Goal: Transaction & Acquisition: Book appointment/travel/reservation

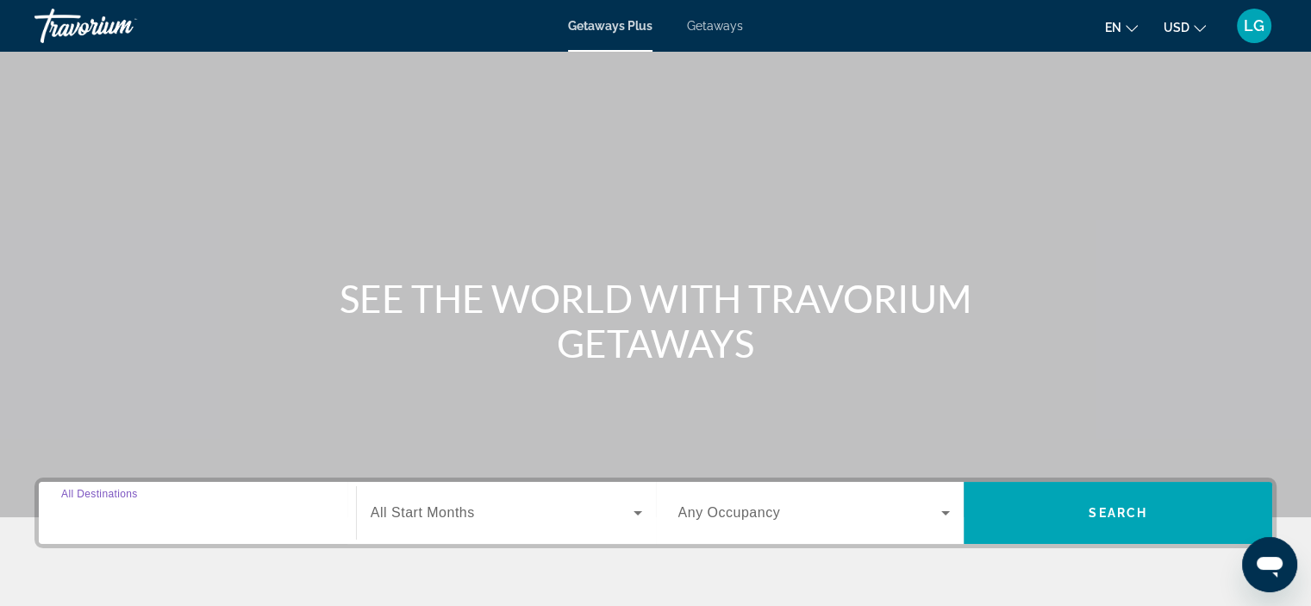
click at [231, 511] on input "Destination All Destinations" at bounding box center [197, 513] width 272 height 21
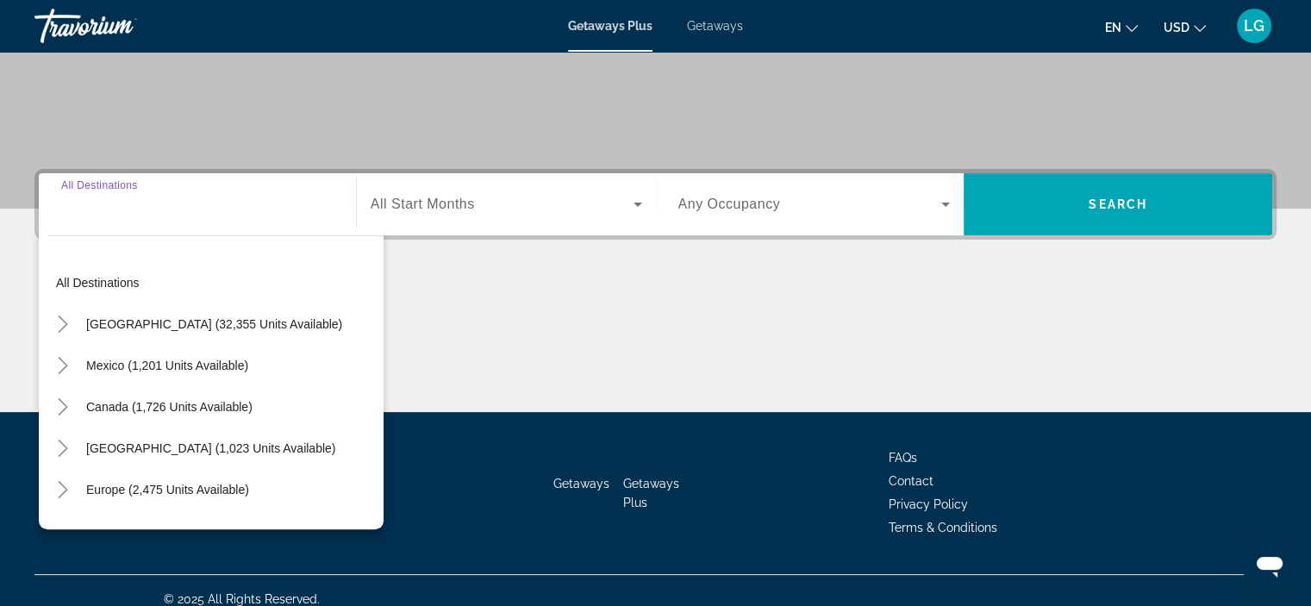
scroll to position [325, 0]
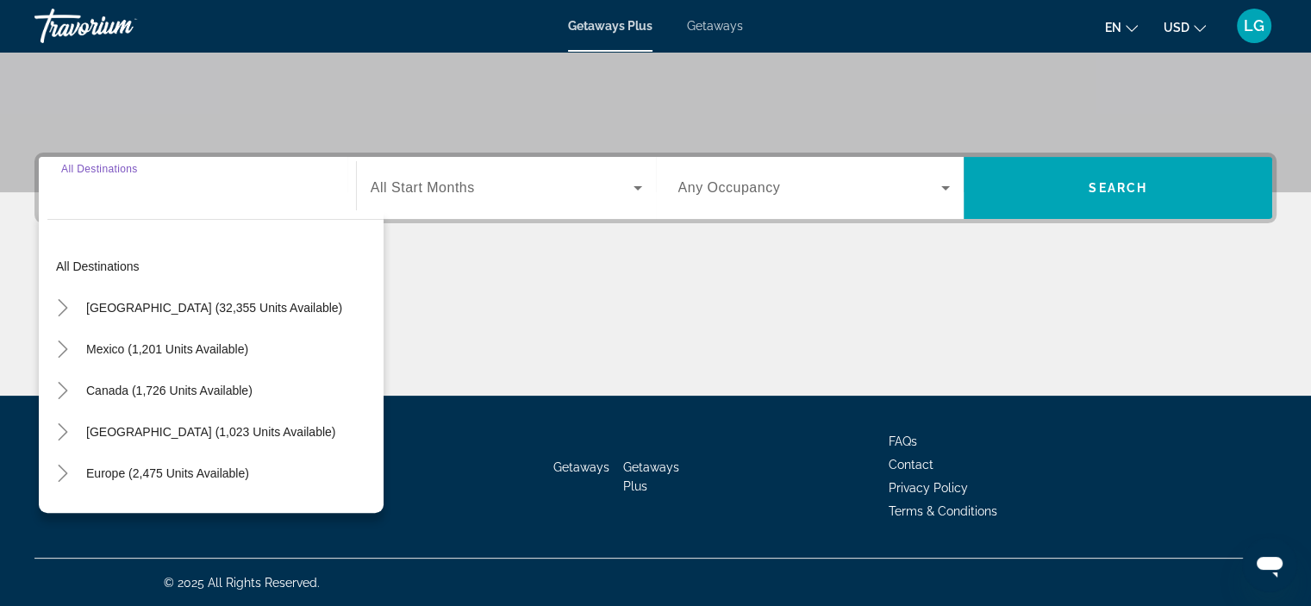
click at [159, 196] on input "Destination All Destinations" at bounding box center [197, 188] width 272 height 21
click at [124, 203] on div "Search widget" at bounding box center [197, 188] width 272 height 49
click at [251, 203] on div "Search widget" at bounding box center [197, 188] width 272 height 49
click at [192, 466] on span "Europe (2,475 units available)" at bounding box center [167, 473] width 163 height 14
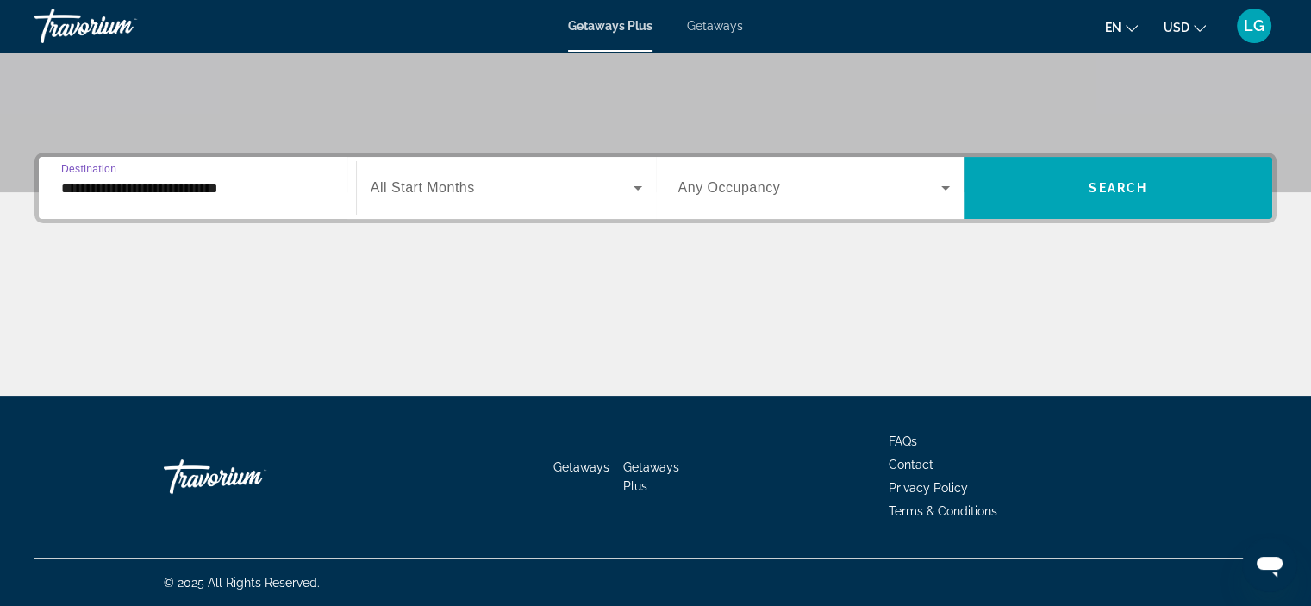
click at [268, 184] on input "**********" at bounding box center [197, 188] width 272 height 21
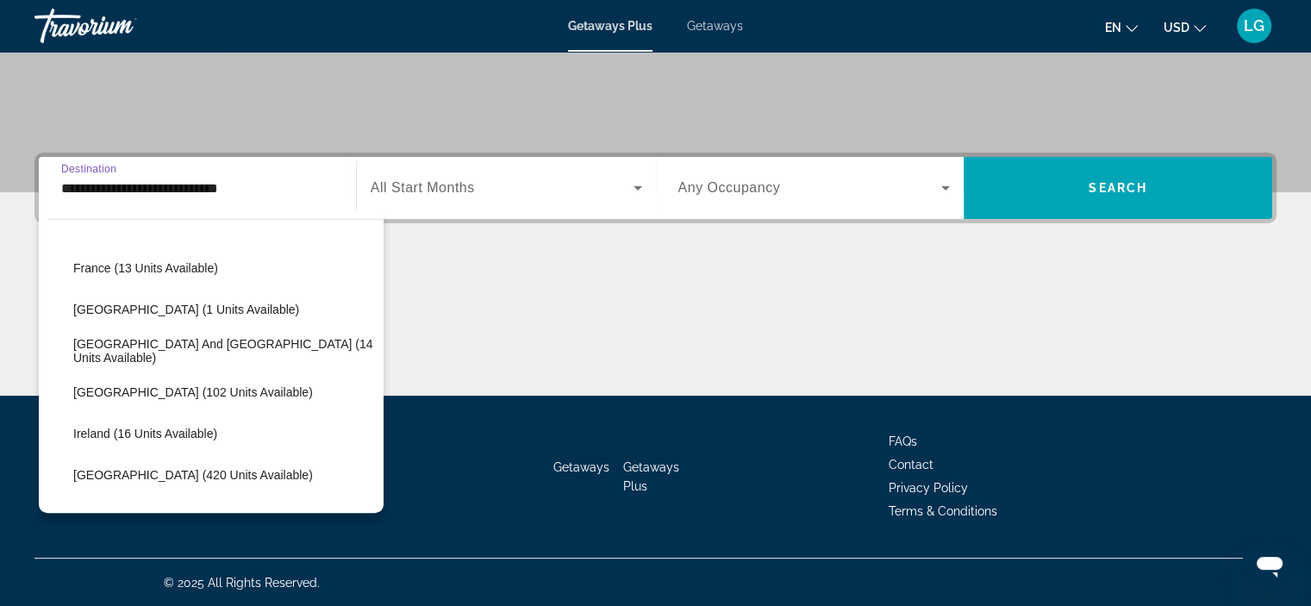
scroll to position [470, 0]
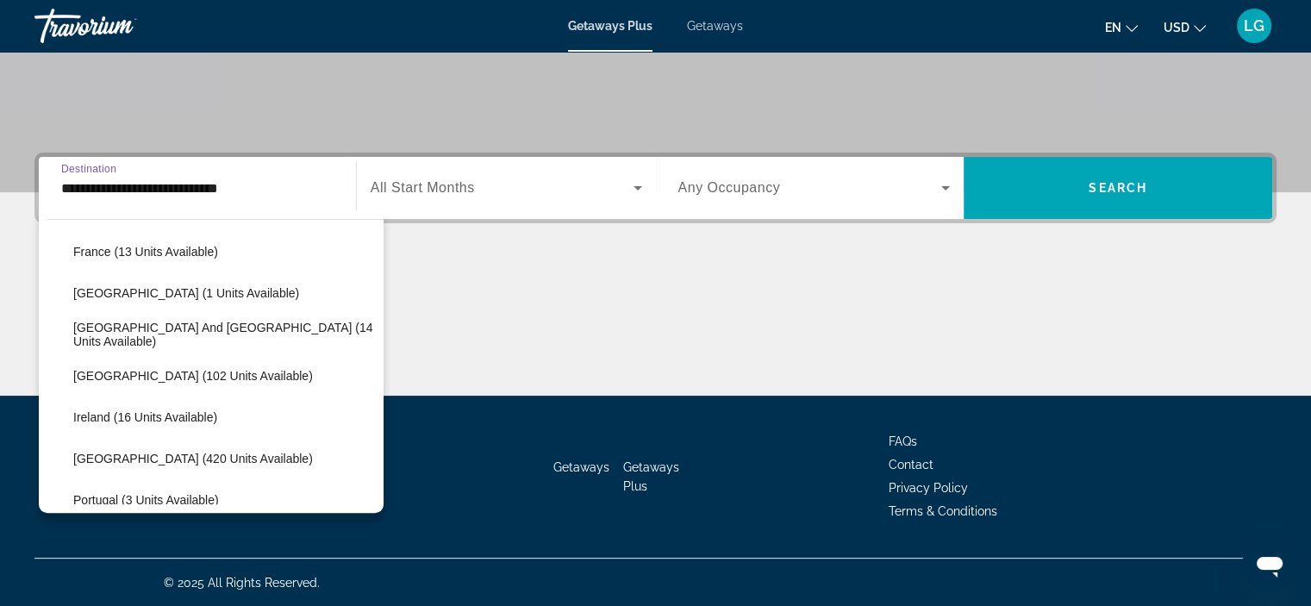
click at [159, 259] on span "Search widget" at bounding box center [224, 251] width 319 height 41
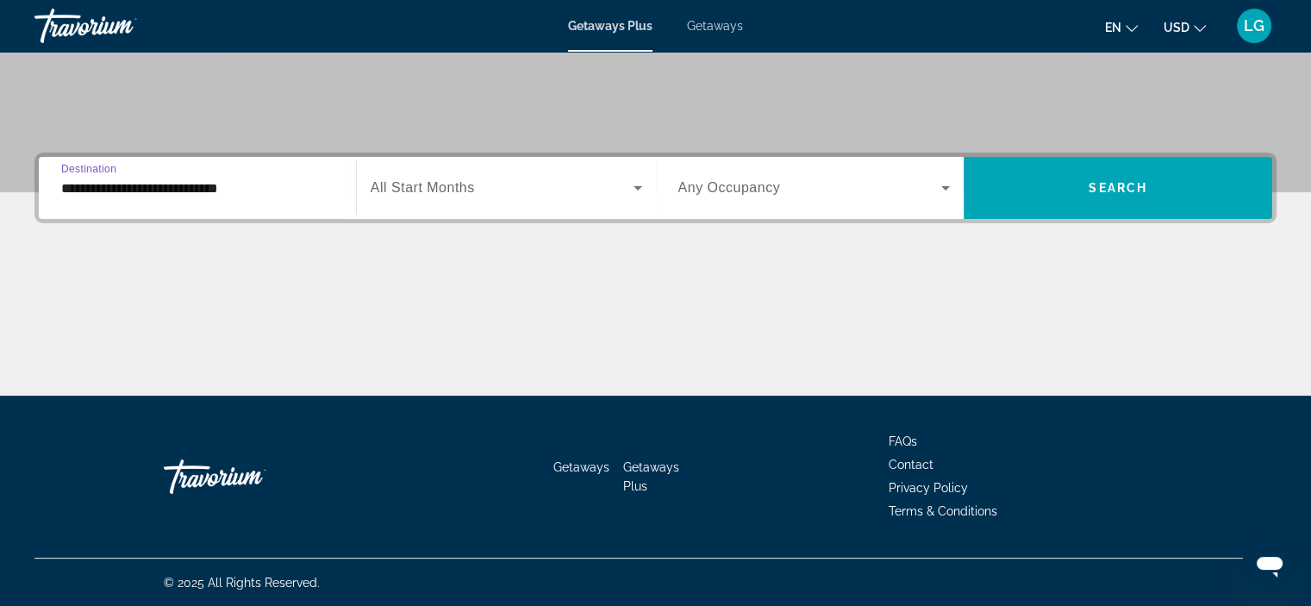
type input "**********"
click at [501, 197] on div "Search widget" at bounding box center [506, 188] width 271 height 48
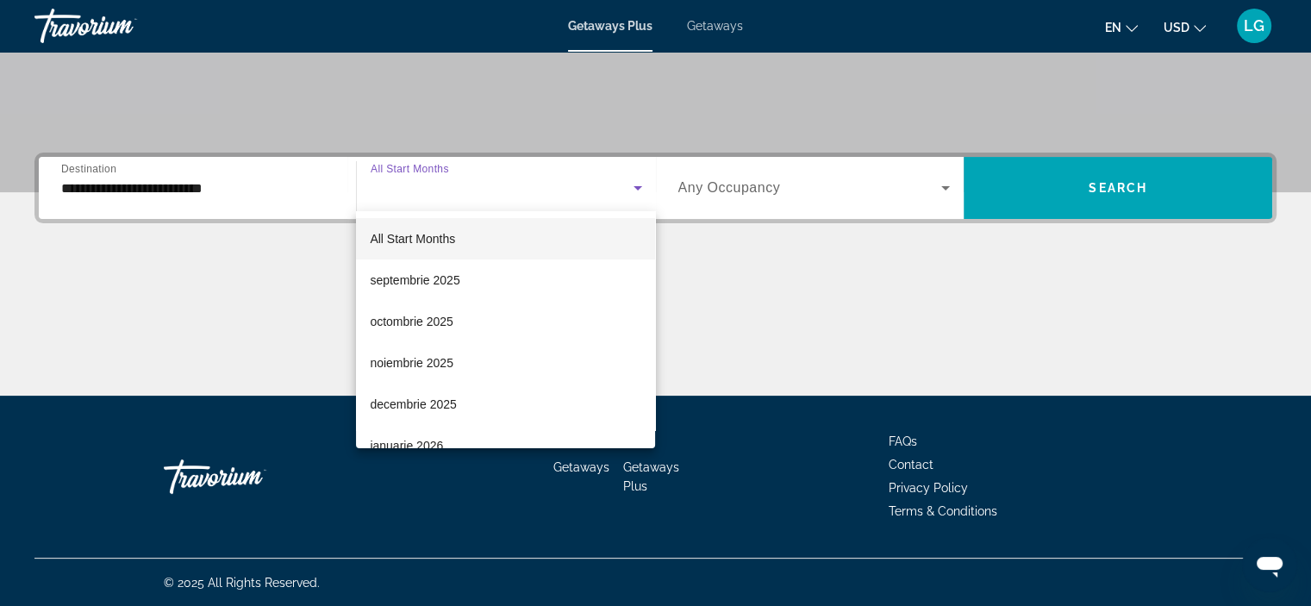
click at [447, 365] on span "noiembrie 2025" at bounding box center [412, 362] width 84 height 21
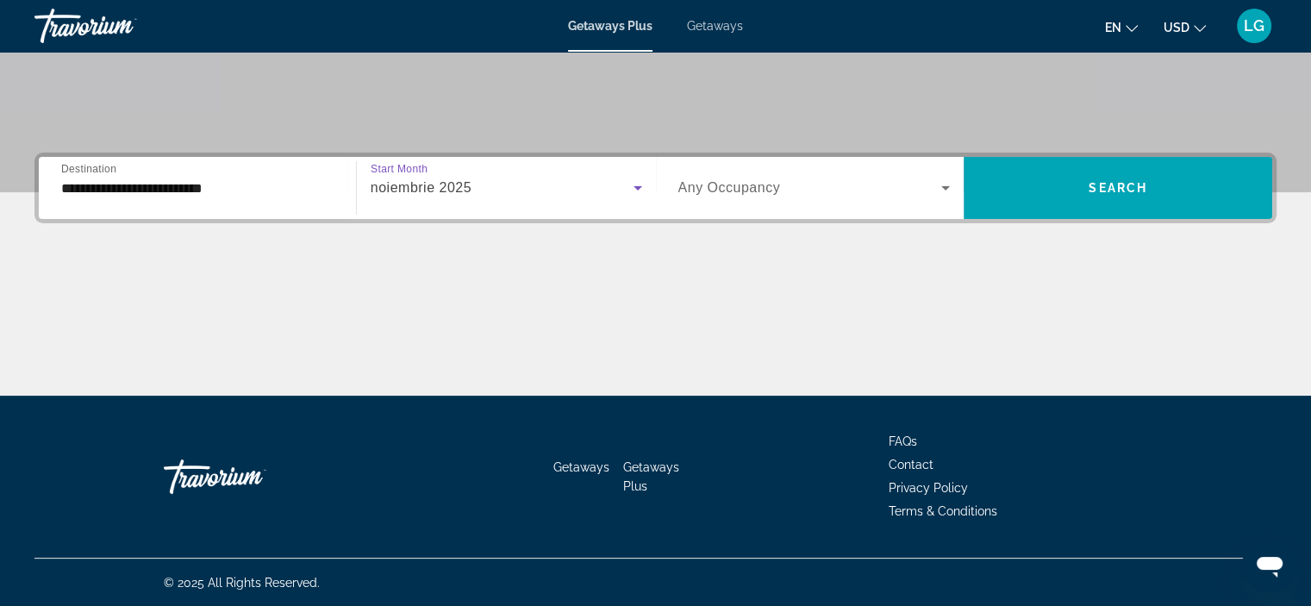
click at [797, 200] on div "Search widget" at bounding box center [814, 188] width 272 height 48
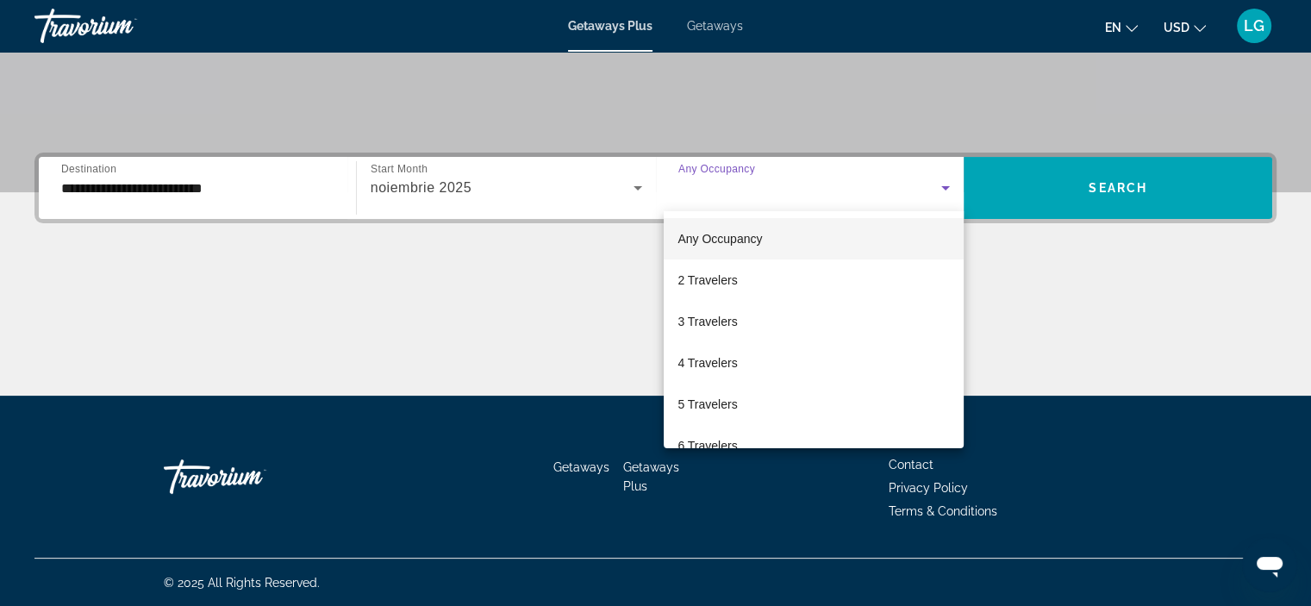
click at [742, 324] on mat-option "3 Travelers" at bounding box center [814, 321] width 300 height 41
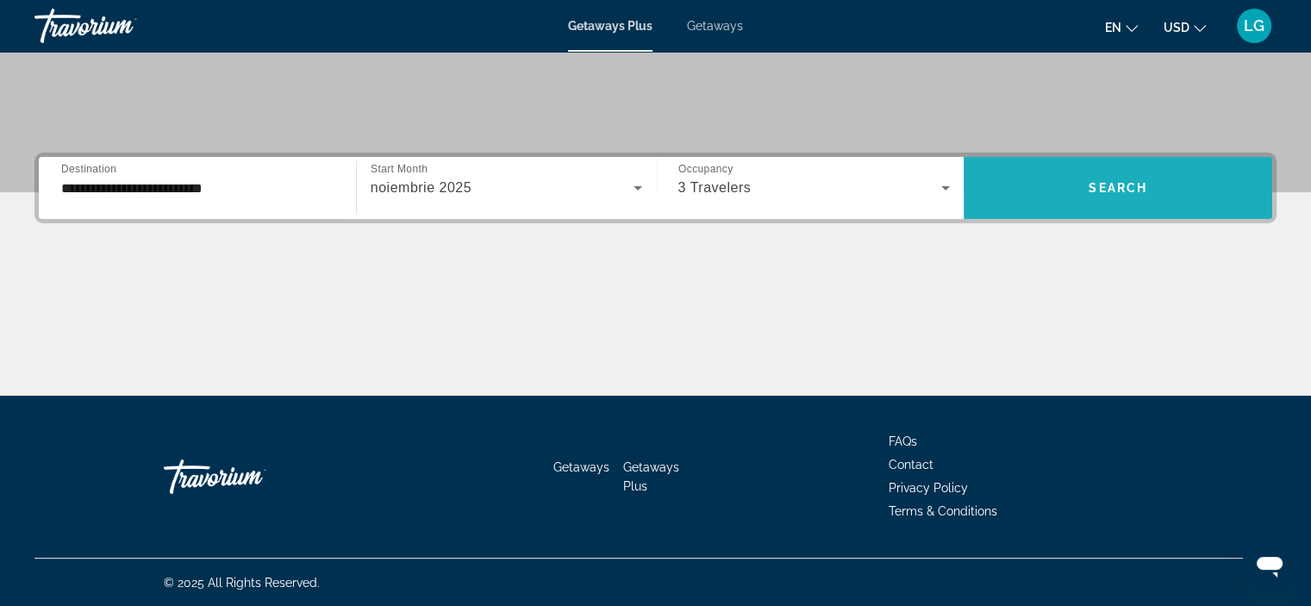
click at [1092, 207] on span "Search widget" at bounding box center [1117, 187] width 309 height 41
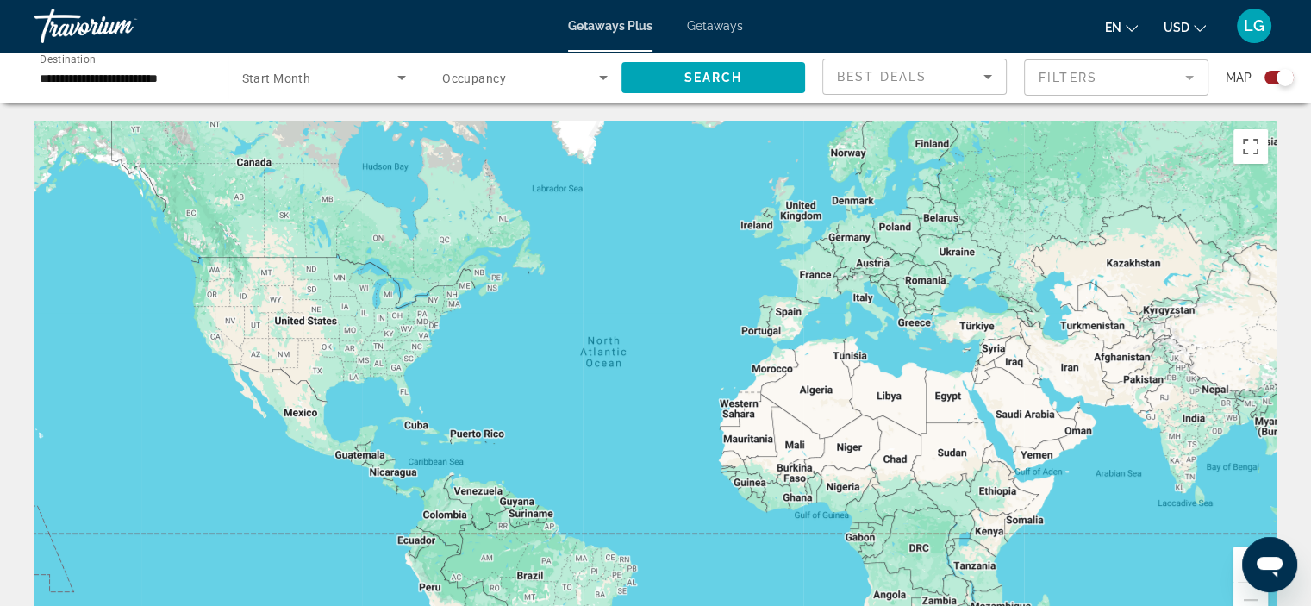
click at [1269, 79] on div "Search widget" at bounding box center [1278, 78] width 29 height 14
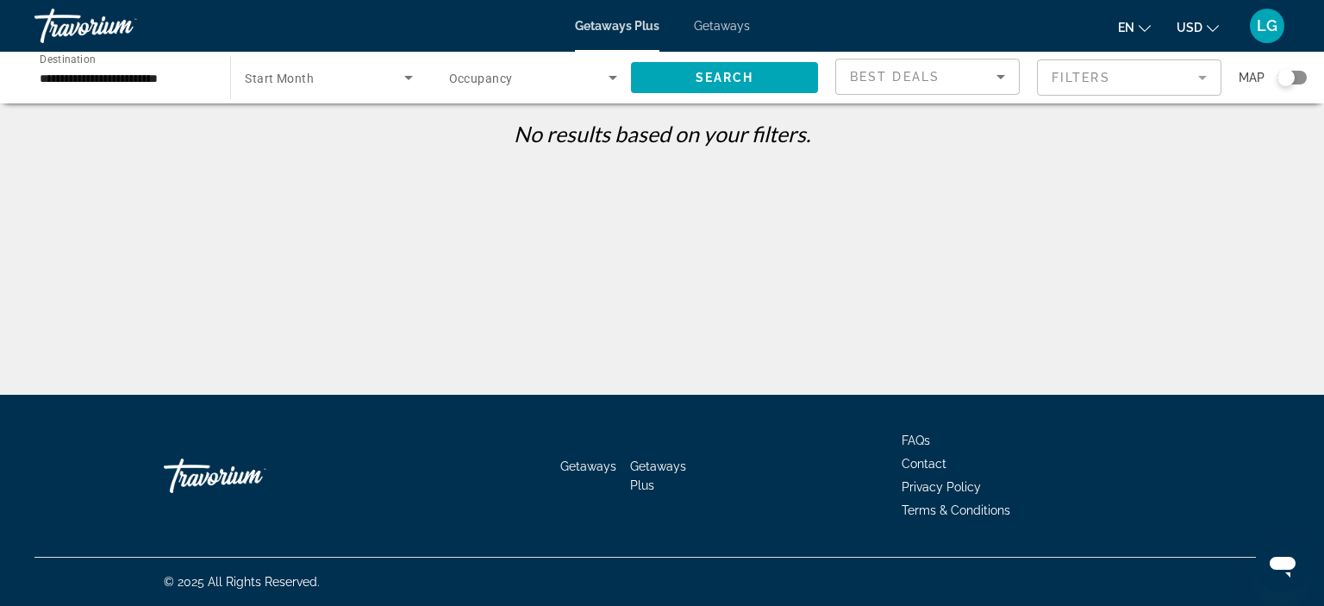
drag, startPoint x: 720, startPoint y: 35, endPoint x: 732, endPoint y: 22, distance: 17.8
click at [732, 22] on div "Getaways Plus Getaways en English Español Français Italiano Português русский U…" at bounding box center [662, 25] width 1324 height 45
click at [732, 22] on span "Getaways" at bounding box center [722, 26] width 56 height 14
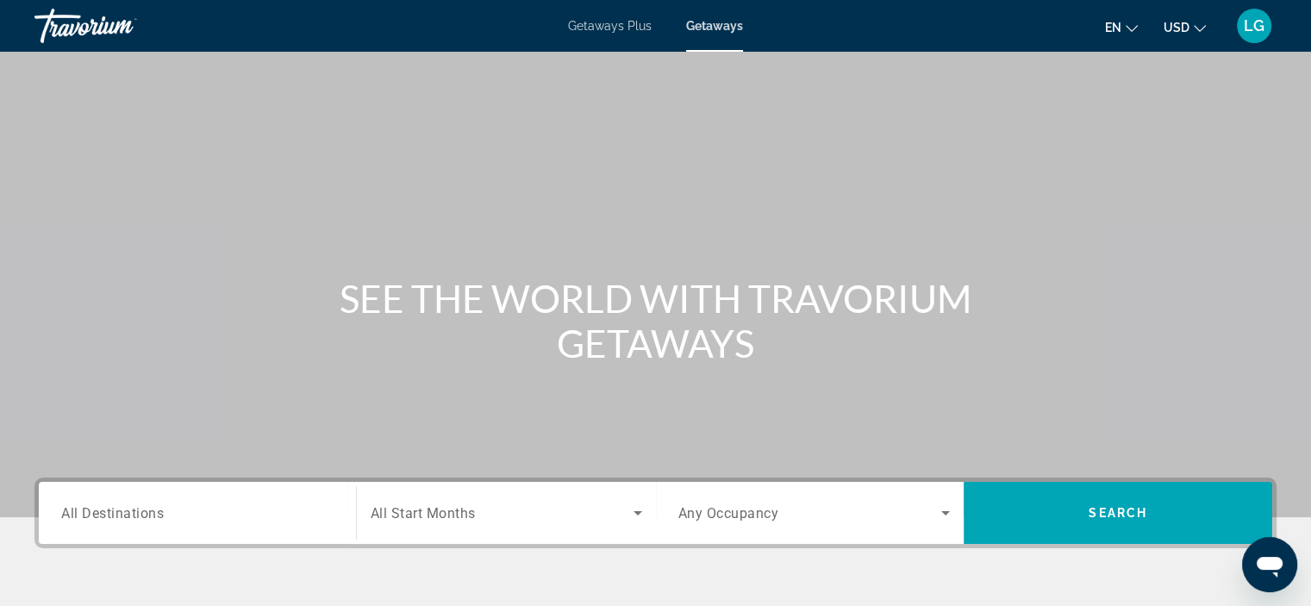
click at [243, 518] on input "Destination All Destinations" at bounding box center [197, 513] width 272 height 21
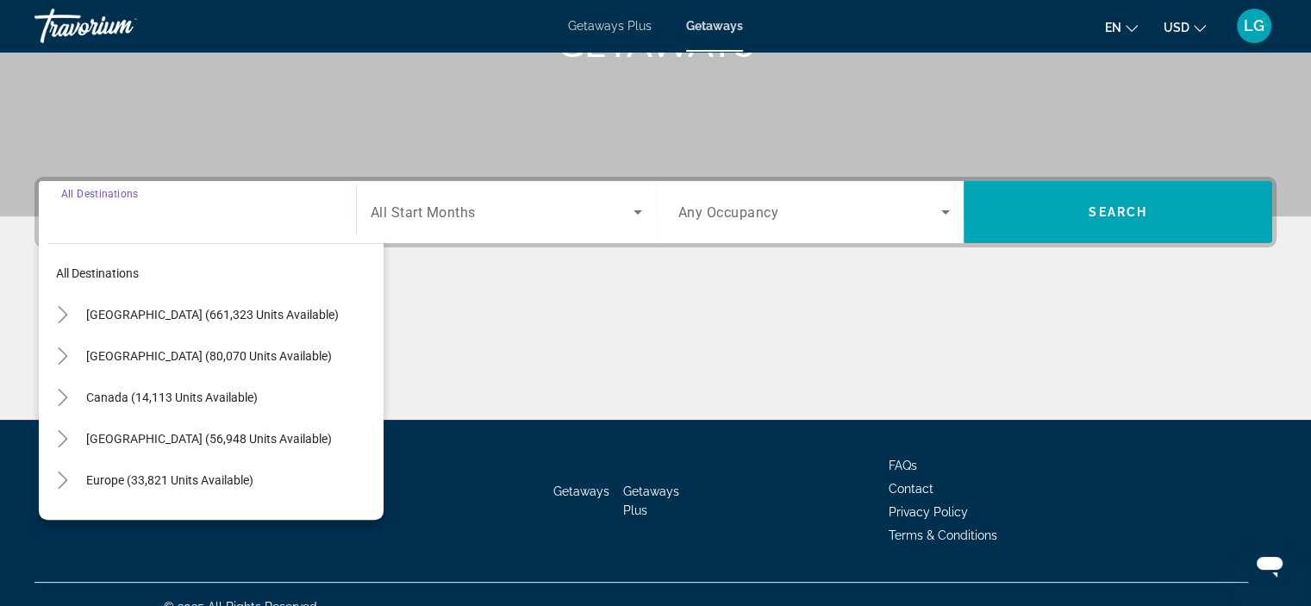
scroll to position [325, 0]
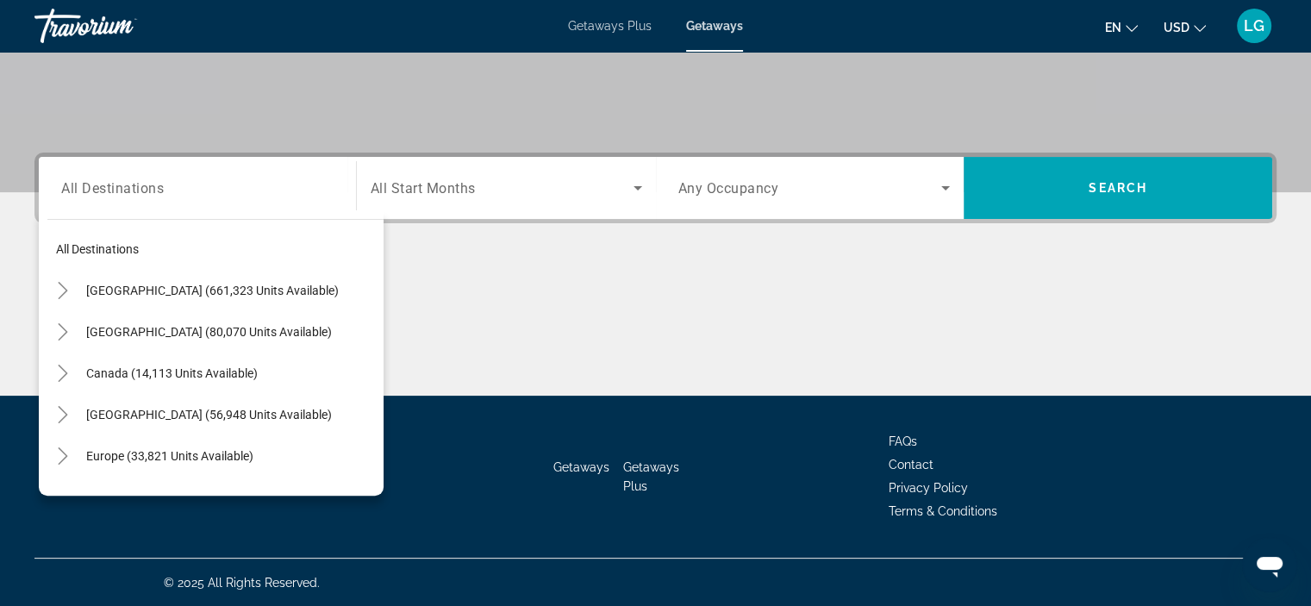
click at [186, 200] on div "Search widget" at bounding box center [197, 188] width 272 height 49
click at [102, 202] on div "Search widget" at bounding box center [197, 188] width 272 height 49
click at [153, 171] on div "Search widget" at bounding box center [197, 188] width 272 height 49
click at [177, 468] on span "Search widget" at bounding box center [231, 455] width 306 height 41
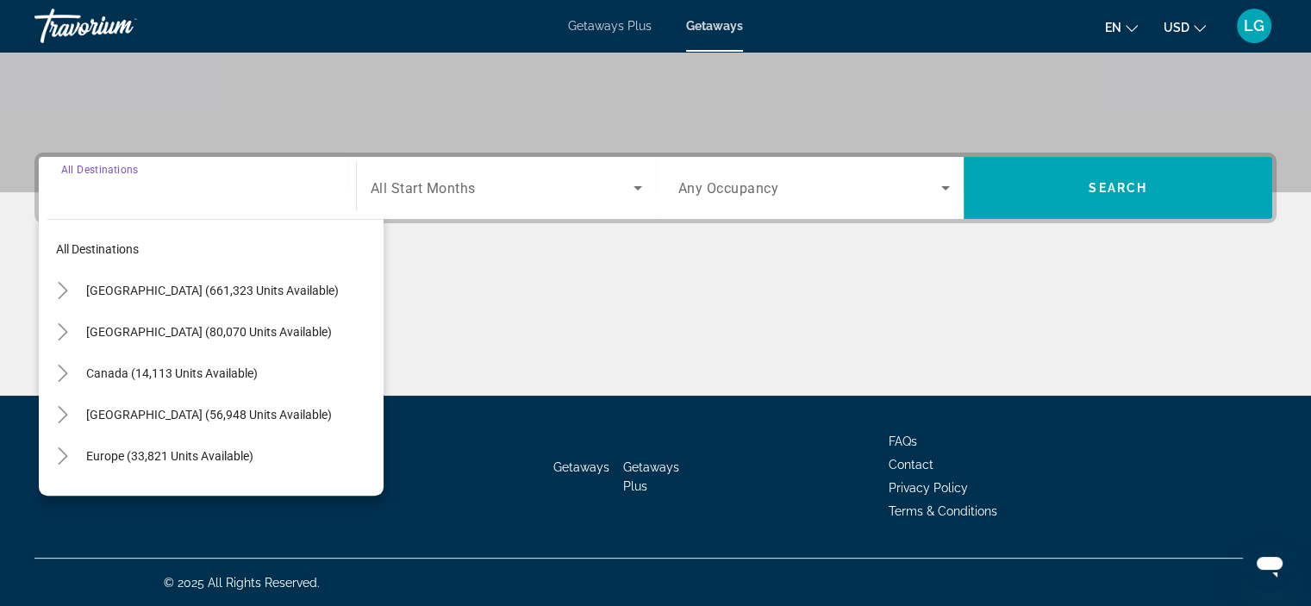
type input "**********"
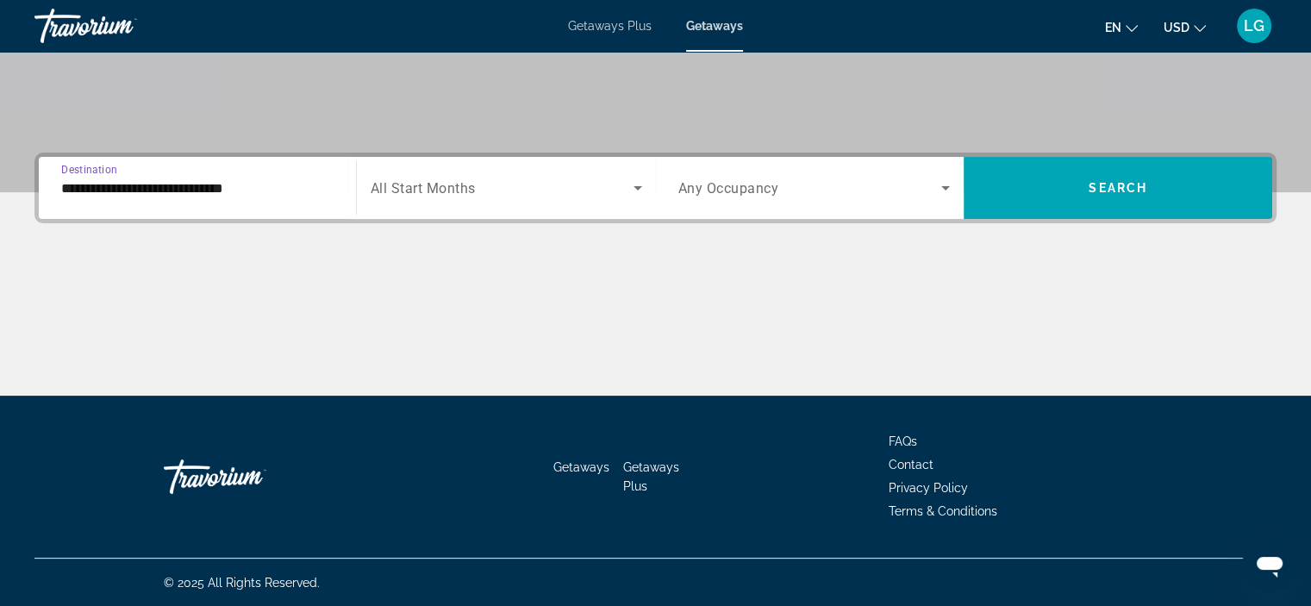
click at [486, 186] on span "Search widget" at bounding box center [502, 188] width 263 height 21
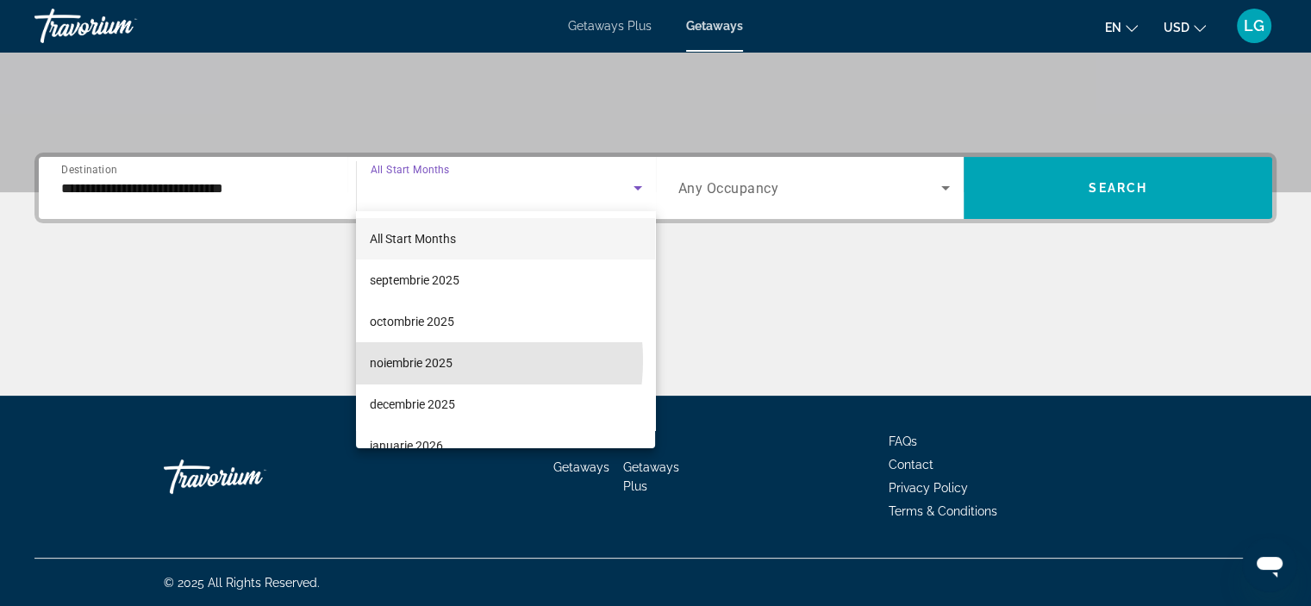
click at [434, 360] on span "noiembrie 2025" at bounding box center [411, 362] width 83 height 21
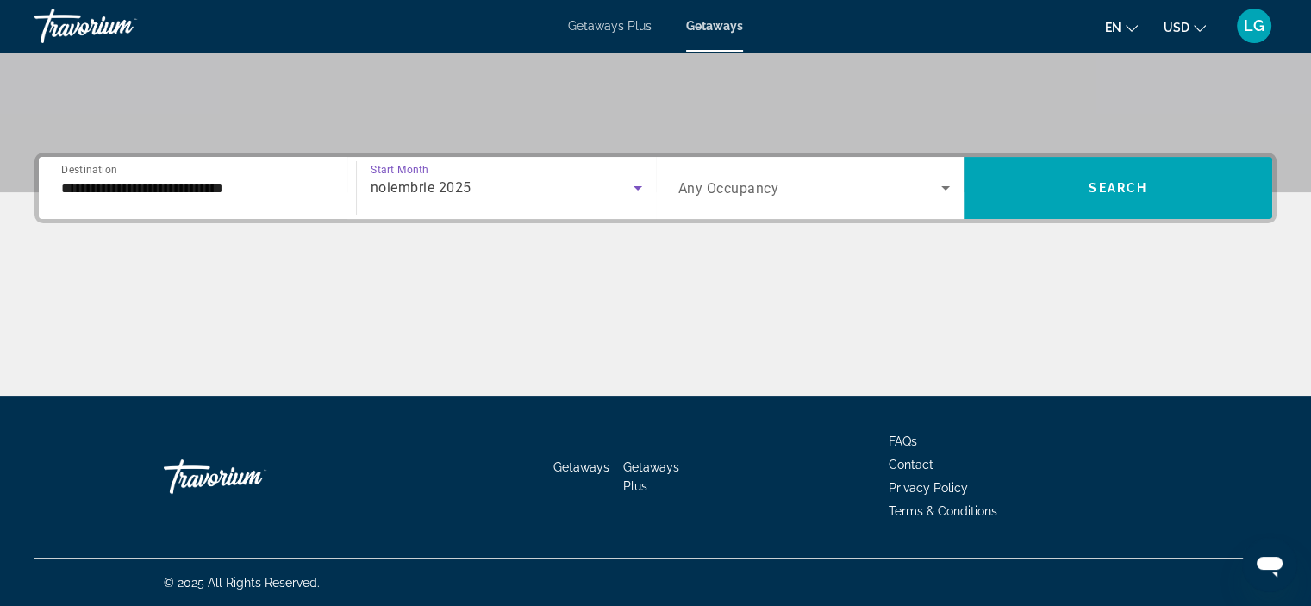
click at [826, 189] on span "Search widget" at bounding box center [810, 188] width 264 height 21
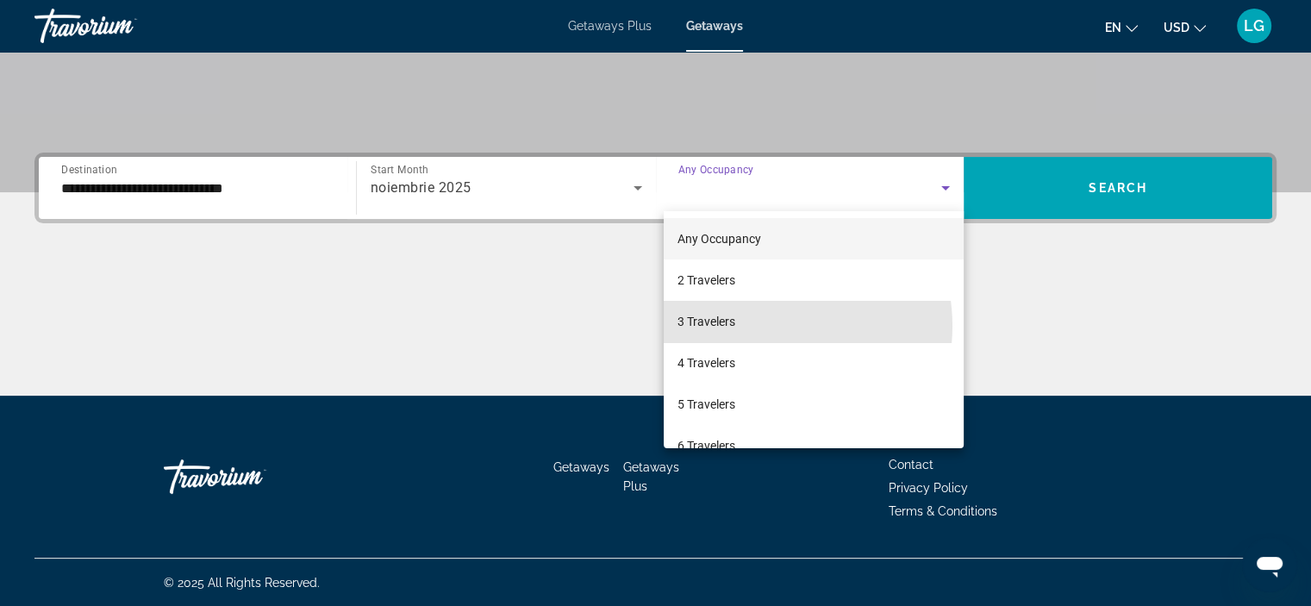
click at [763, 326] on mat-option "3 Travelers" at bounding box center [814, 321] width 300 height 41
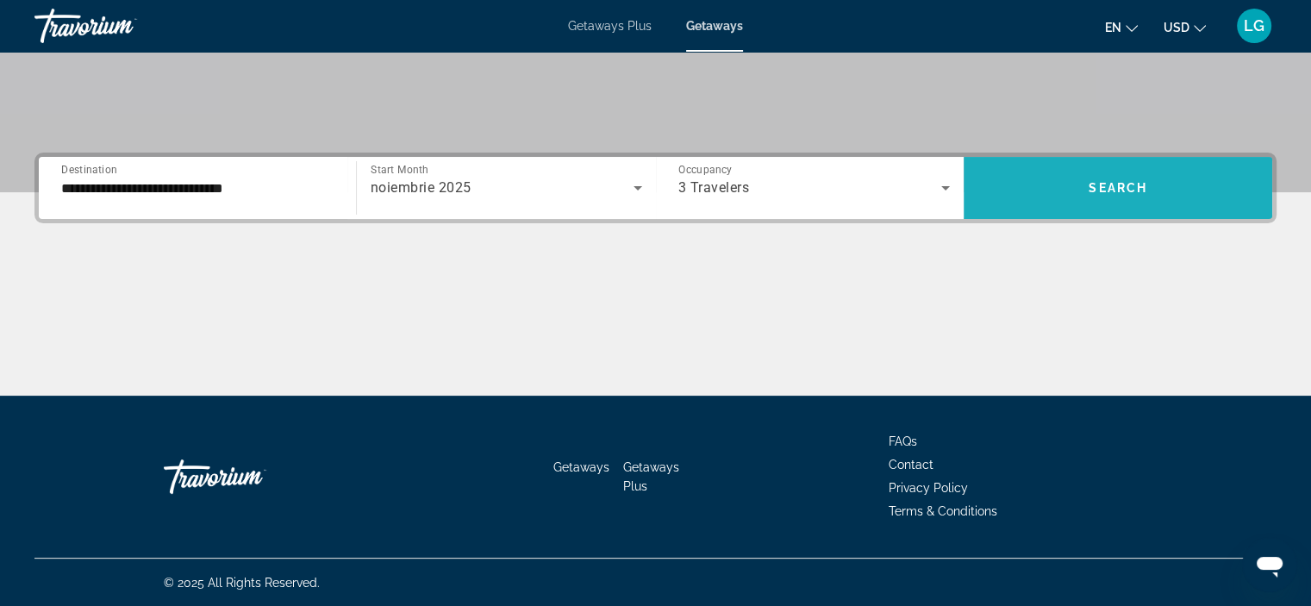
click at [1132, 182] on span "Search" at bounding box center [1117, 188] width 59 height 14
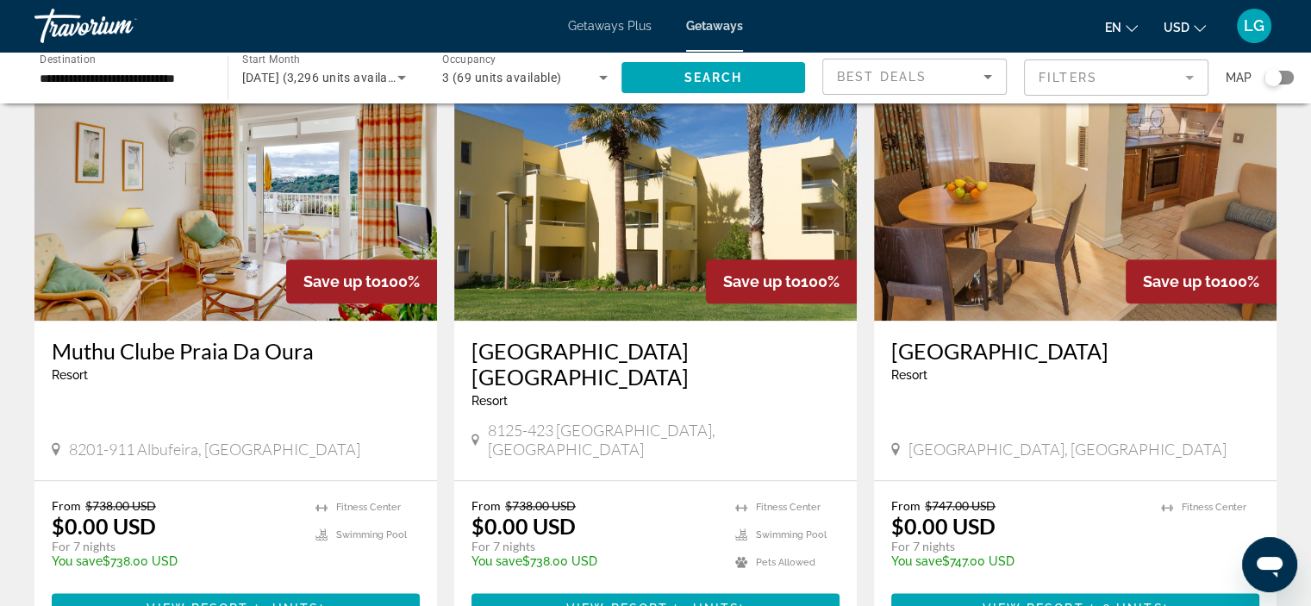
scroll to position [1925, 0]
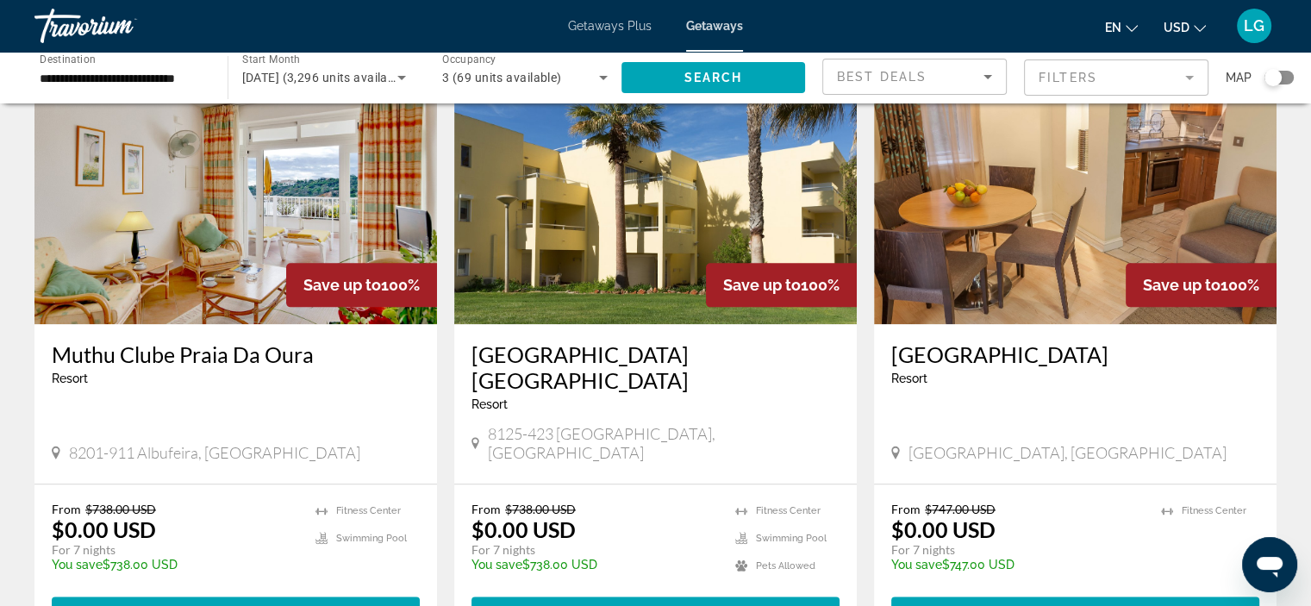
click at [946, 341] on h3 "[GEOGRAPHIC_DATA]" at bounding box center [1075, 354] width 368 height 26
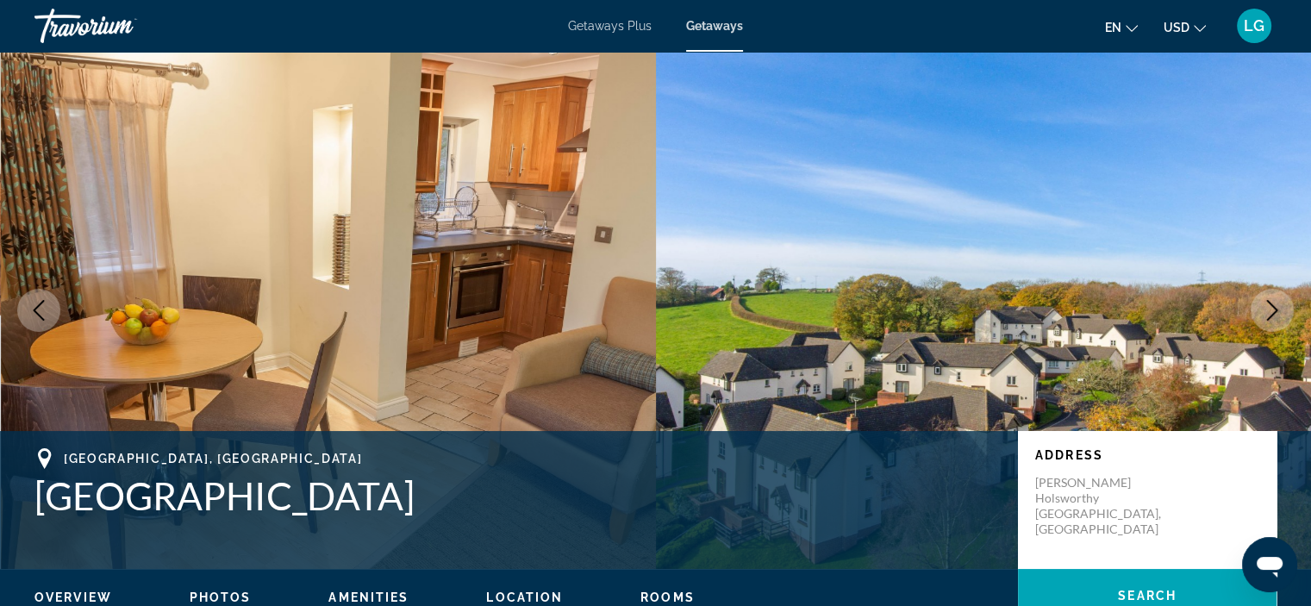
click at [843, 244] on img "Main content" at bounding box center [984, 310] width 656 height 517
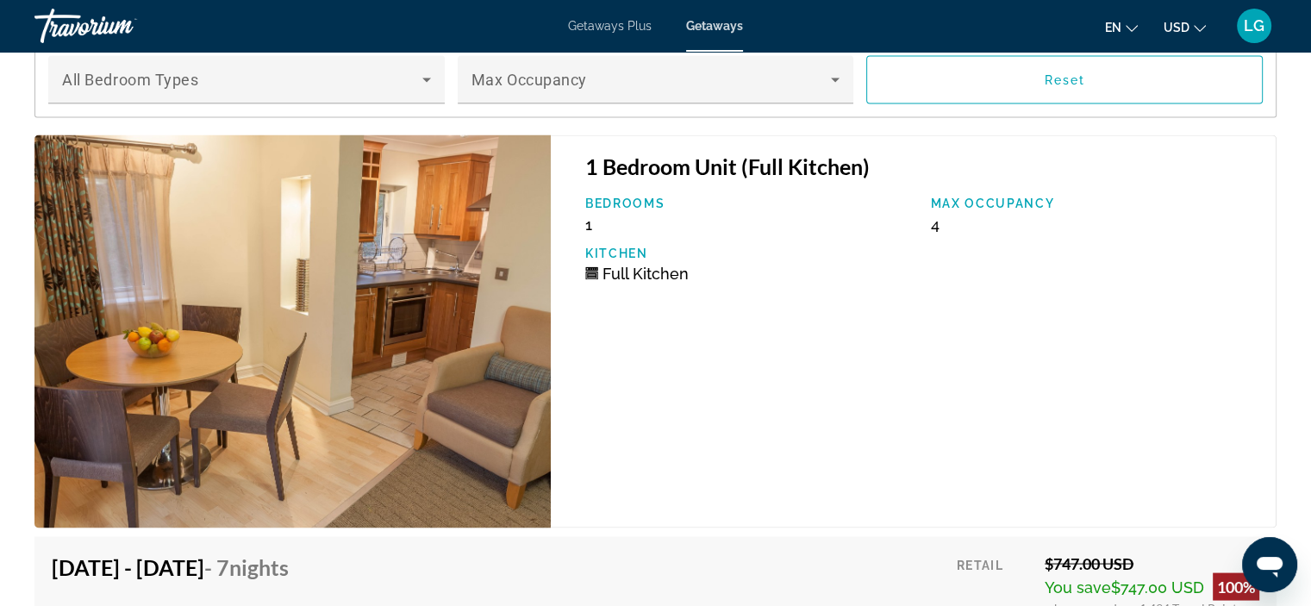
scroll to position [3642, 0]
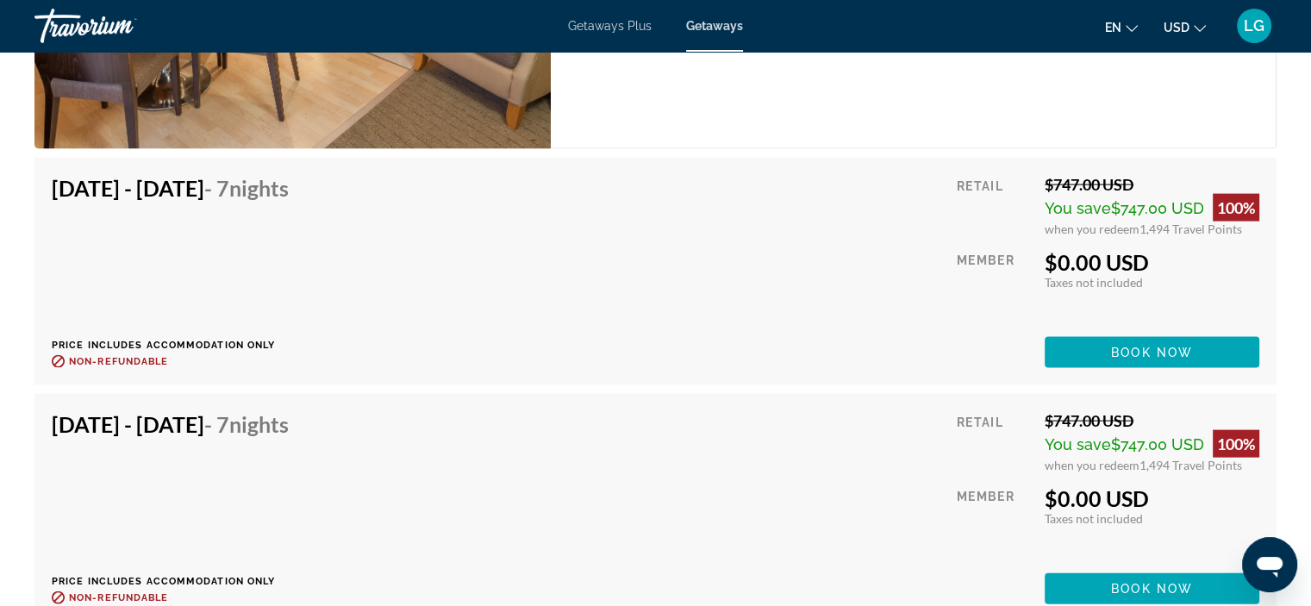
click at [1124, 355] on span "Book now" at bounding box center [1152, 353] width 82 height 14
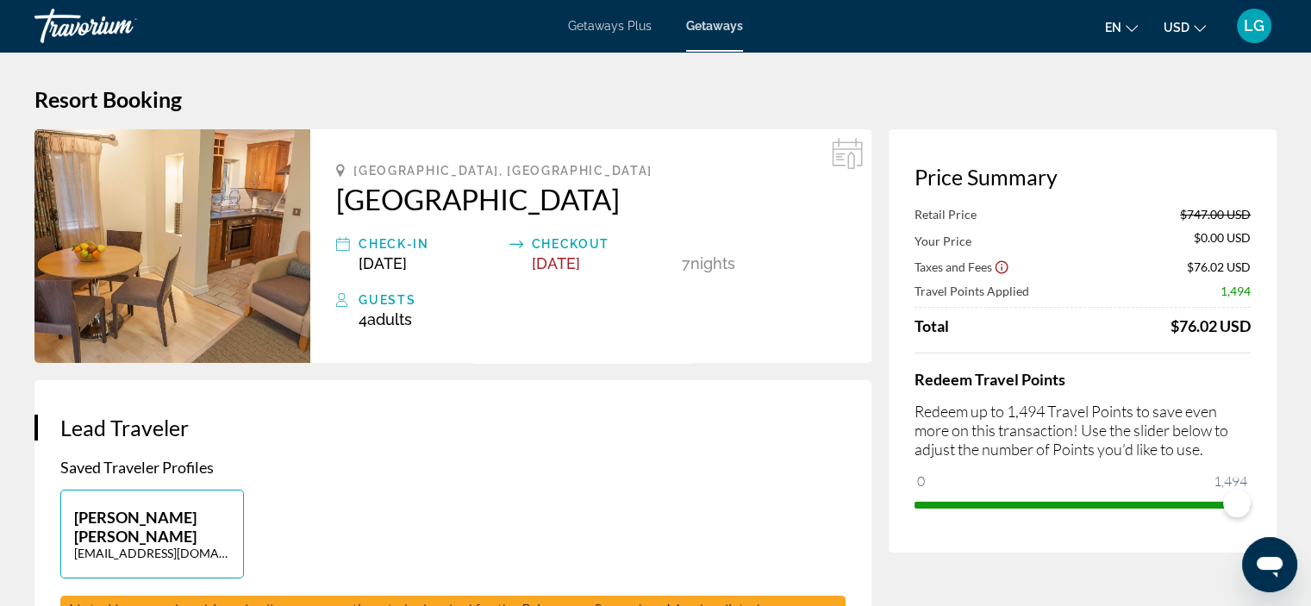
click at [998, 268] on icon "Show Taxes and Fees disclaimer" at bounding box center [1002, 267] width 16 height 16
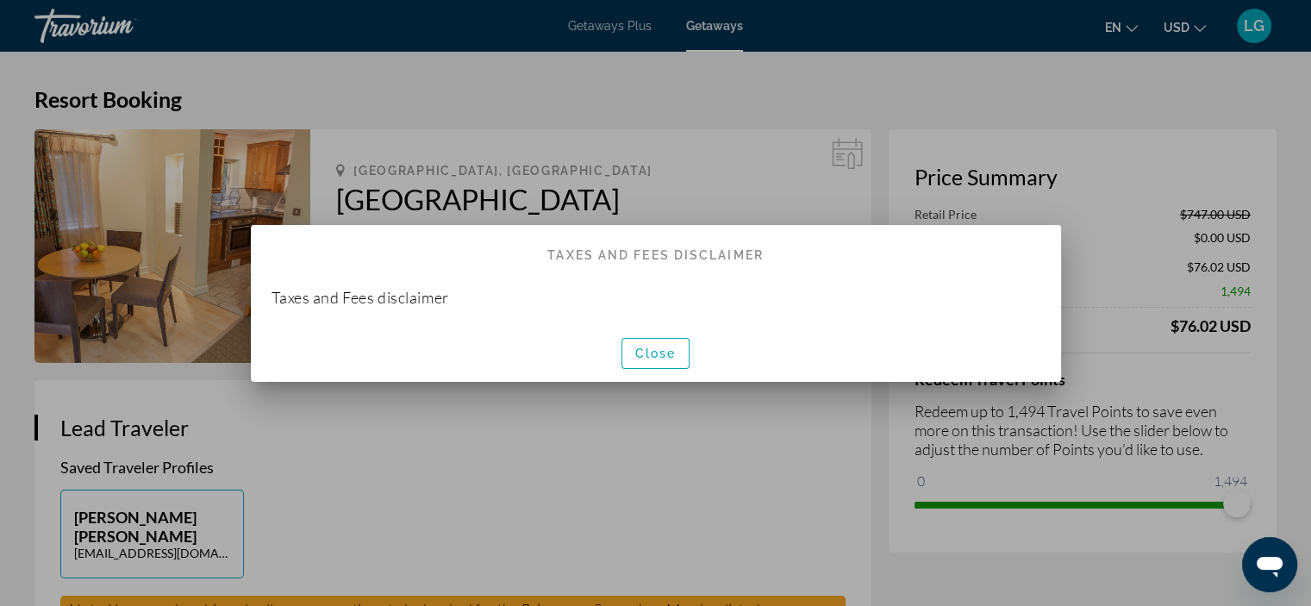
click at [670, 351] on span "Close" at bounding box center [655, 353] width 41 height 14
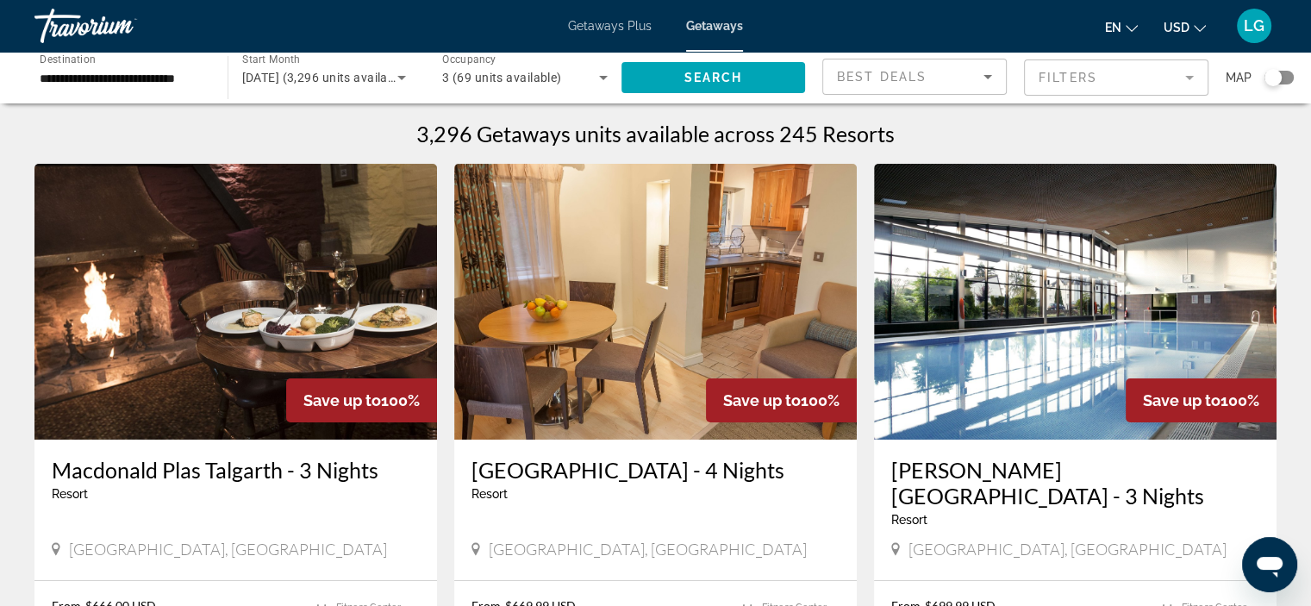
click at [161, 97] on div "**********" at bounding box center [122, 77] width 165 height 49
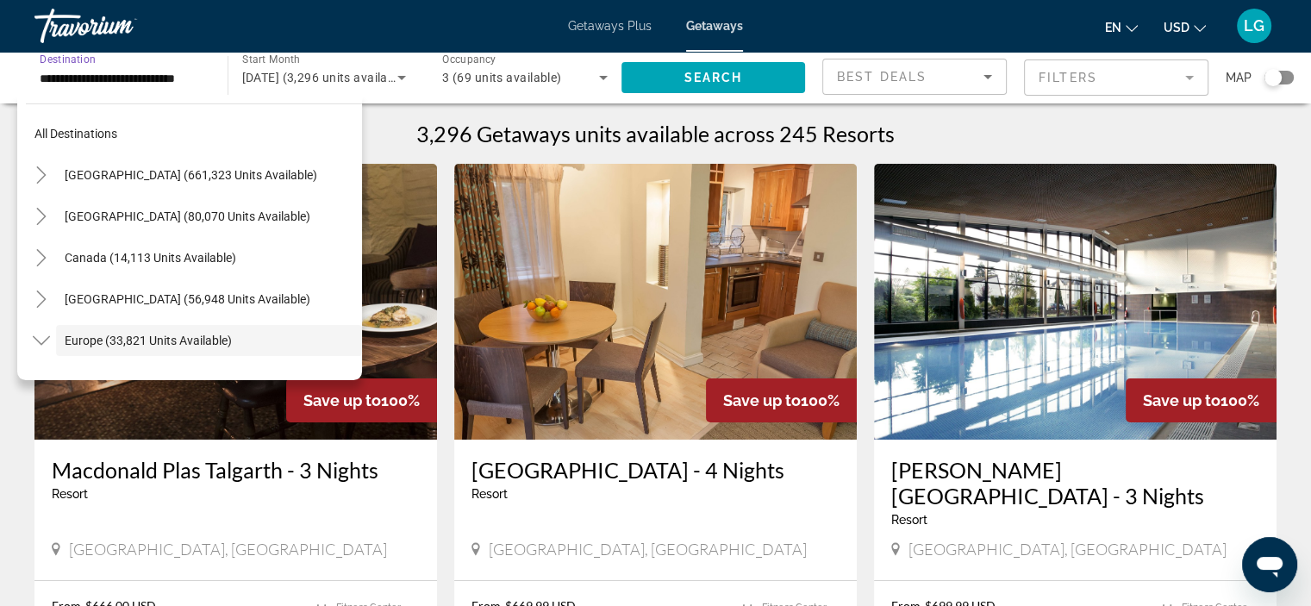
scroll to position [103, 0]
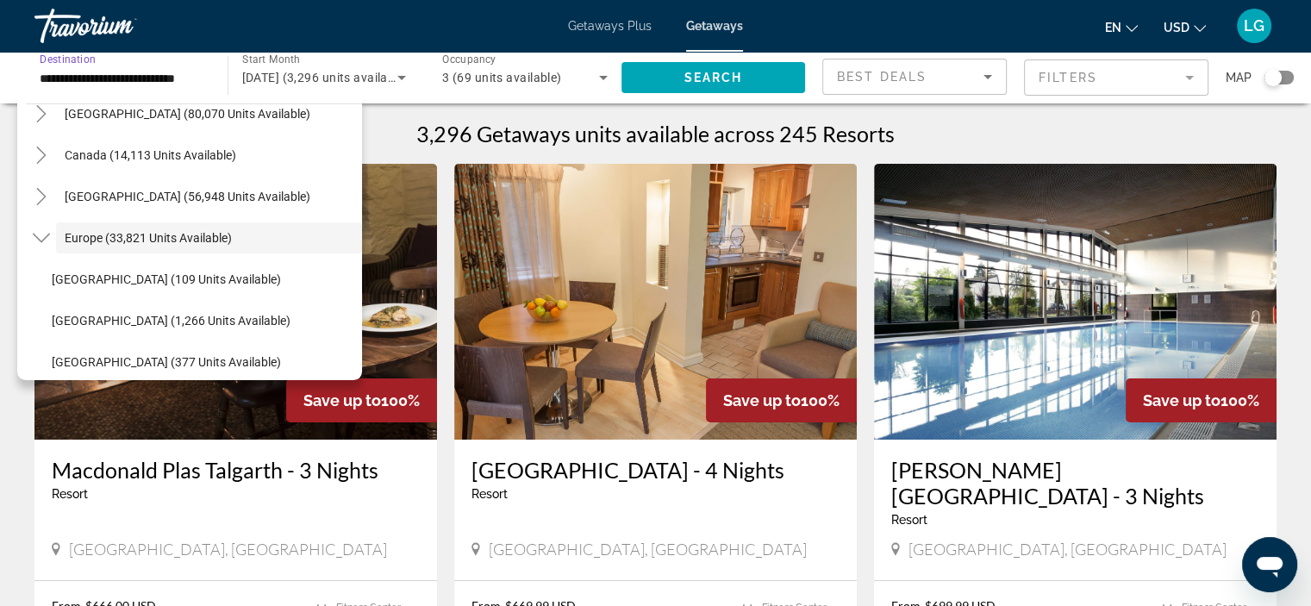
click at [178, 76] on input "**********" at bounding box center [122, 78] width 165 height 21
click at [211, 78] on div "**********" at bounding box center [122, 77] width 193 height 49
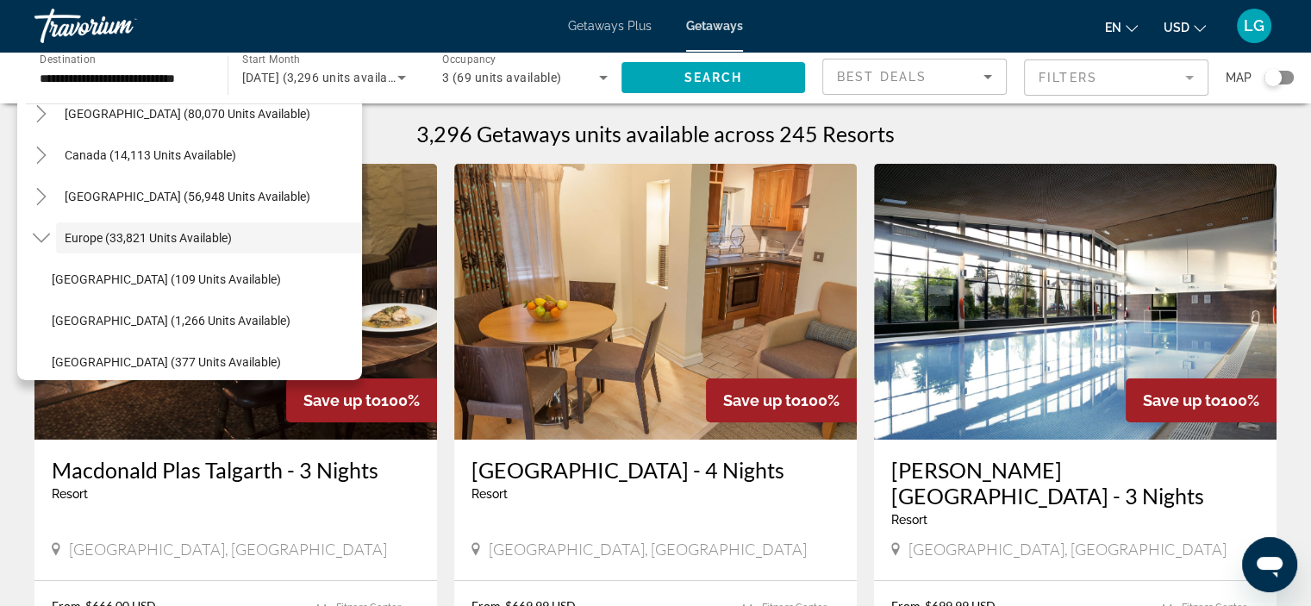
click at [211, 78] on div "**********" at bounding box center [122, 77] width 193 height 49
click at [147, 65] on div "**********" at bounding box center [122, 77] width 165 height 49
click at [146, 79] on input "**********" at bounding box center [122, 78] width 165 height 21
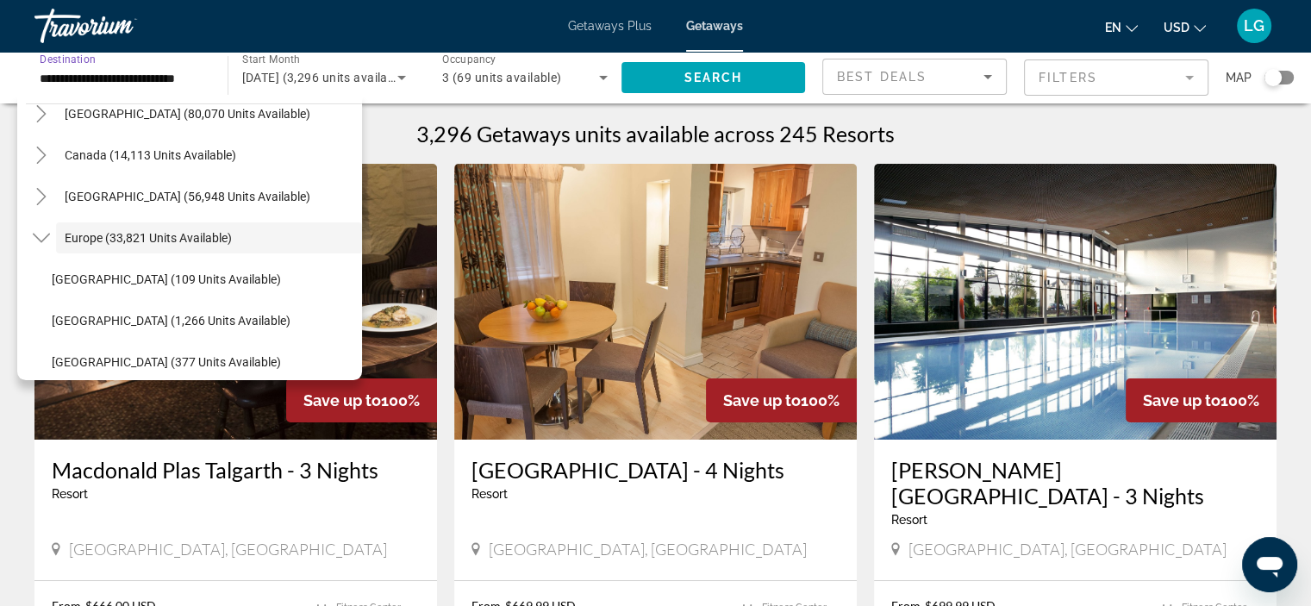
click at [146, 79] on input "**********" at bounding box center [122, 78] width 165 height 21
click at [54, 72] on input "**********" at bounding box center [122, 78] width 165 height 21
click at [985, 78] on icon "Sort by" at bounding box center [987, 76] width 21 height 21
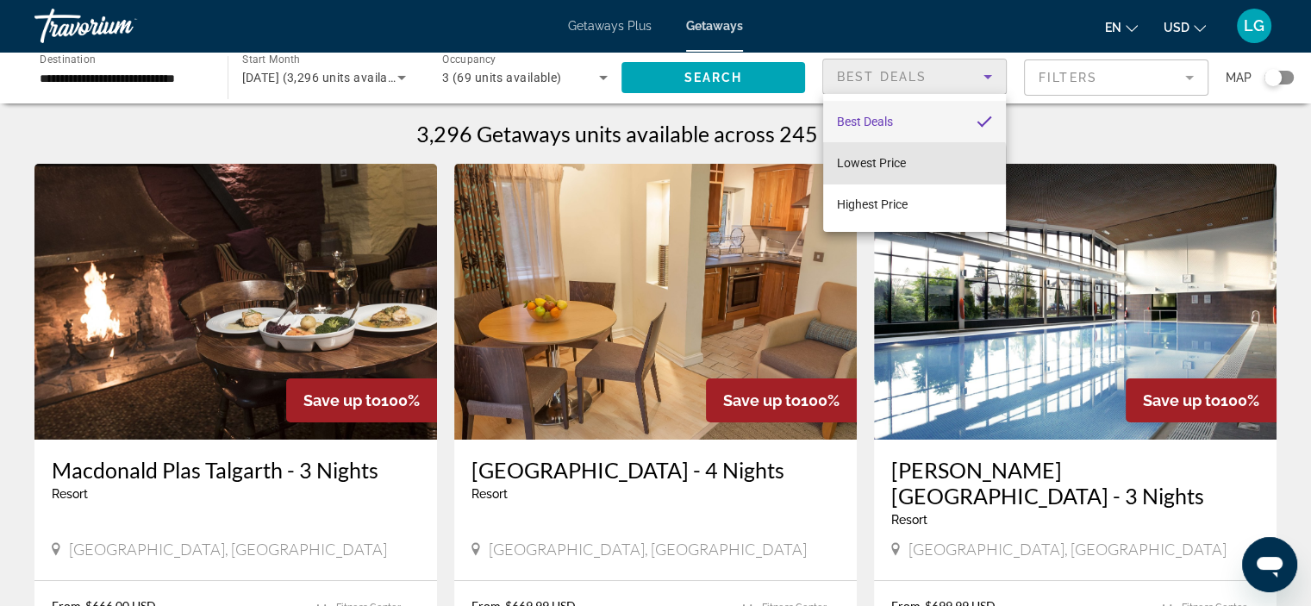
click at [910, 170] on mat-option "Lowest Price" at bounding box center [914, 162] width 183 height 41
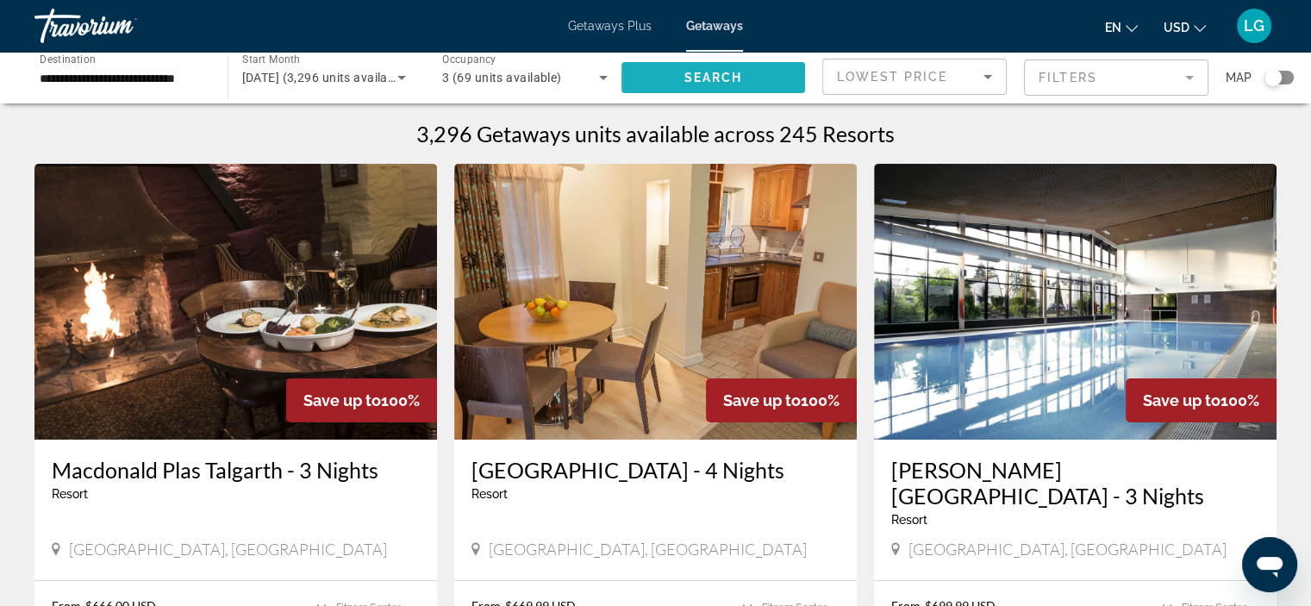
click at [711, 64] on span "Search widget" at bounding box center [713, 77] width 184 height 41
click at [187, 82] on input "**********" at bounding box center [122, 78] width 165 height 21
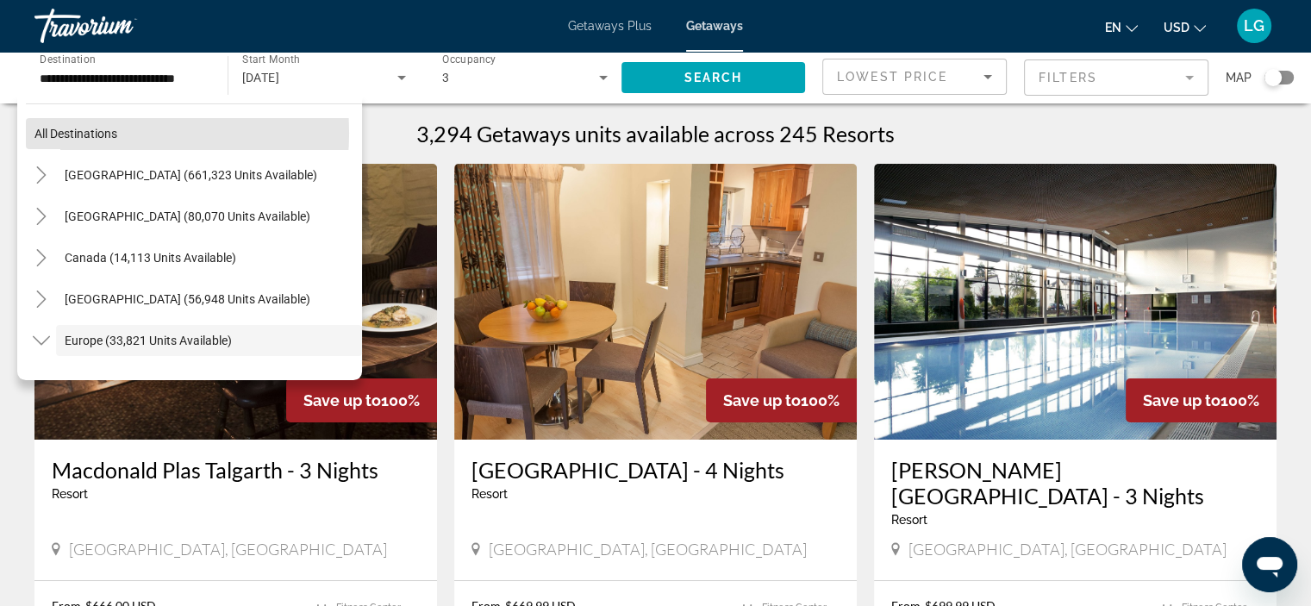
click at [95, 133] on span "All destinations" at bounding box center [75, 134] width 83 height 14
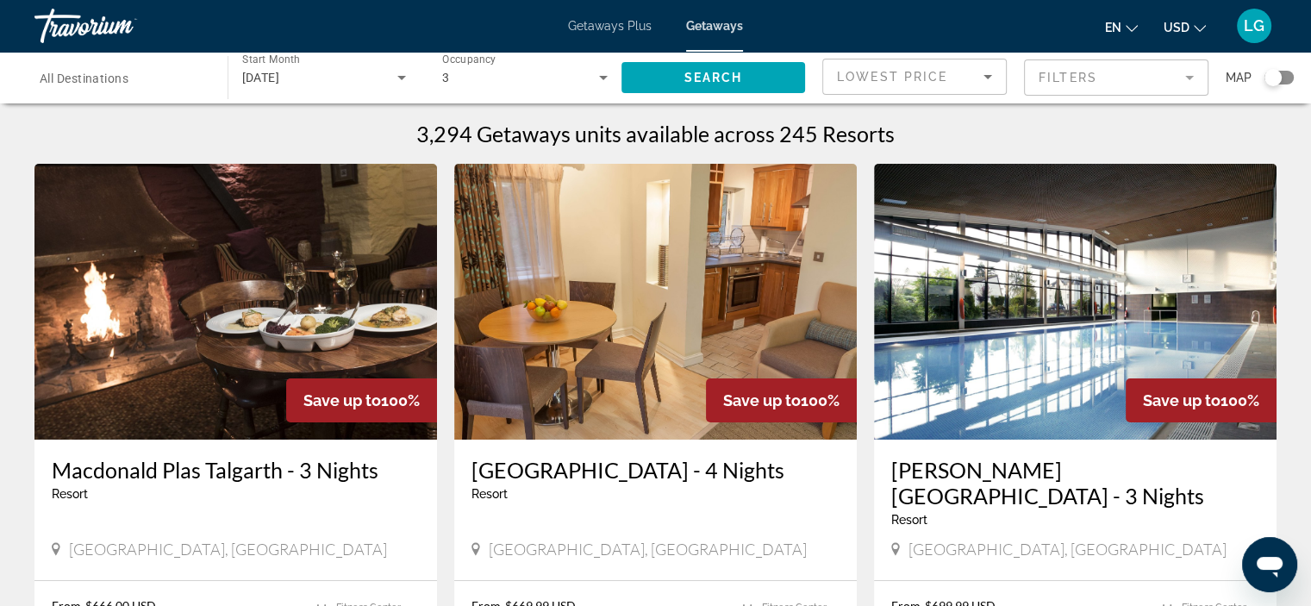
click at [124, 82] on span "All Destinations" at bounding box center [84, 79] width 89 height 14
click at [124, 82] on input "Destination All Destinations" at bounding box center [122, 78] width 165 height 21
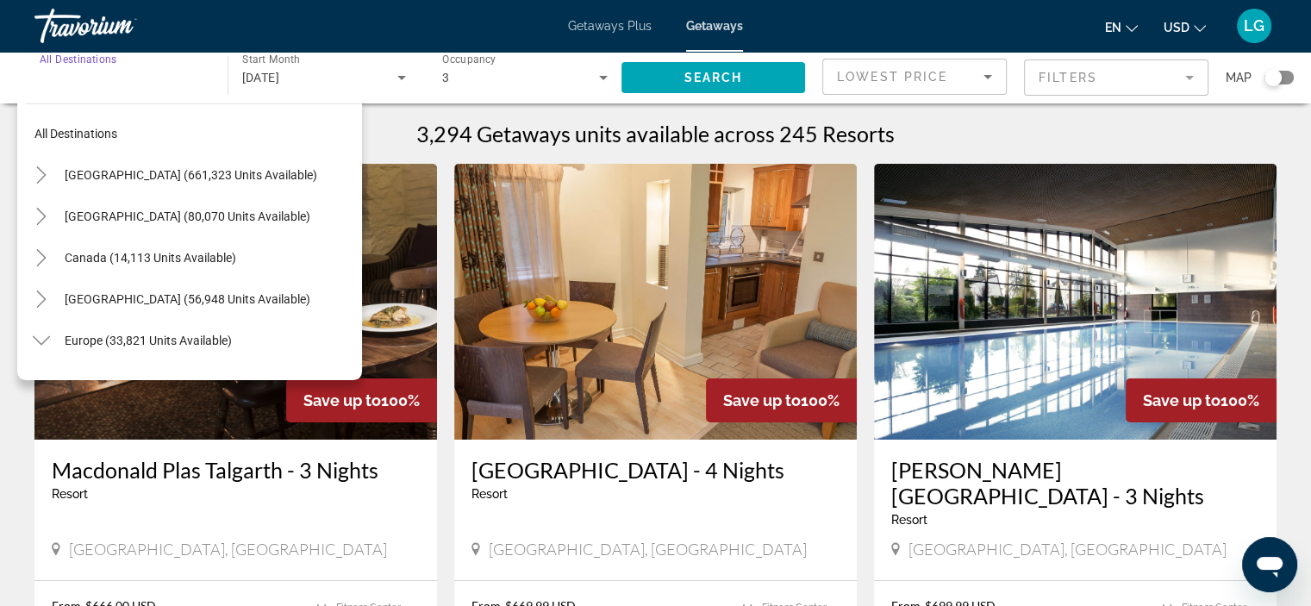
click at [618, 28] on span "Getaways Plus" at bounding box center [610, 26] width 84 height 14
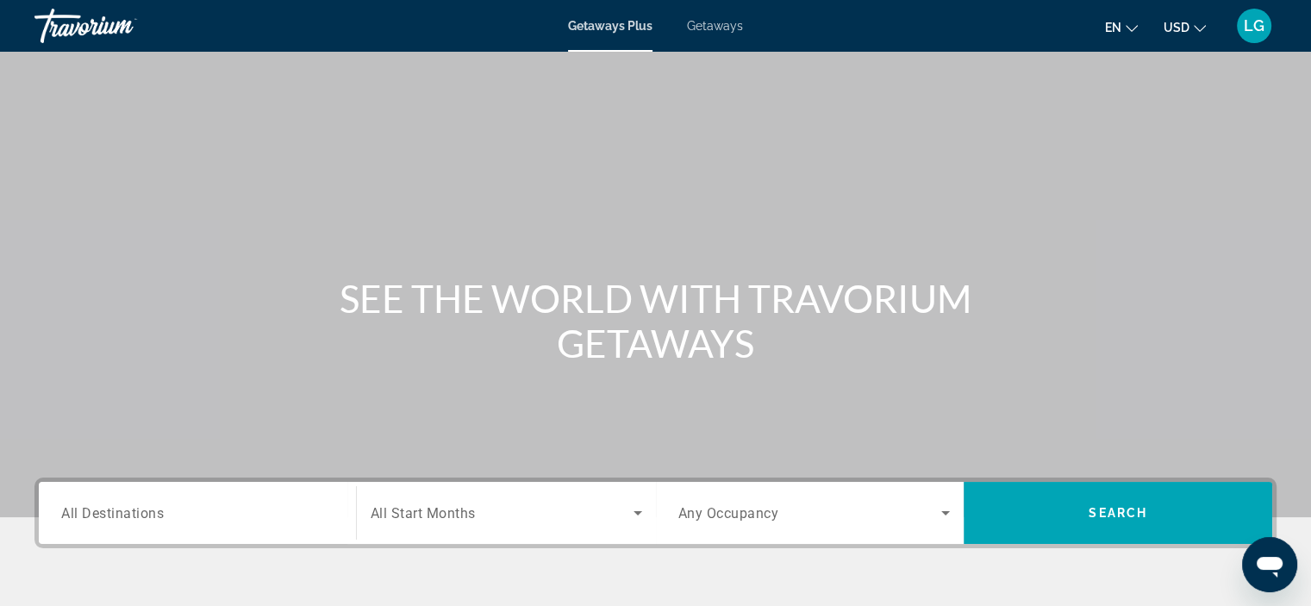
click at [720, 27] on span "Getaways" at bounding box center [715, 26] width 56 height 14
click at [203, 520] on input "Destination All Destinations" at bounding box center [197, 513] width 272 height 21
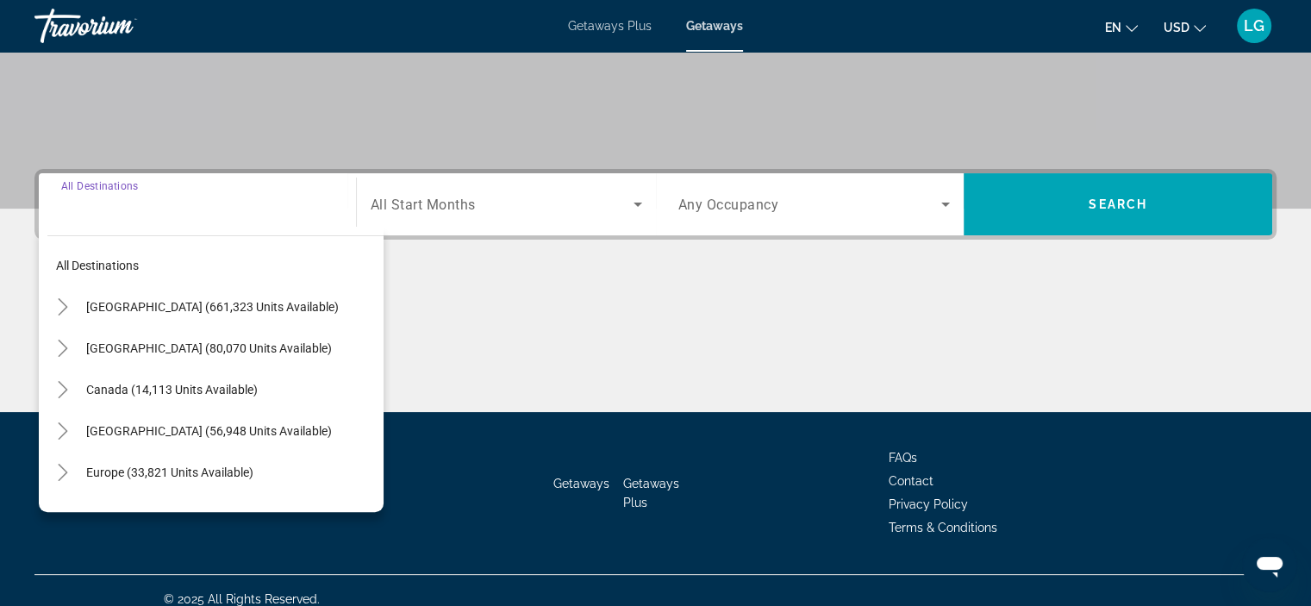
scroll to position [325, 0]
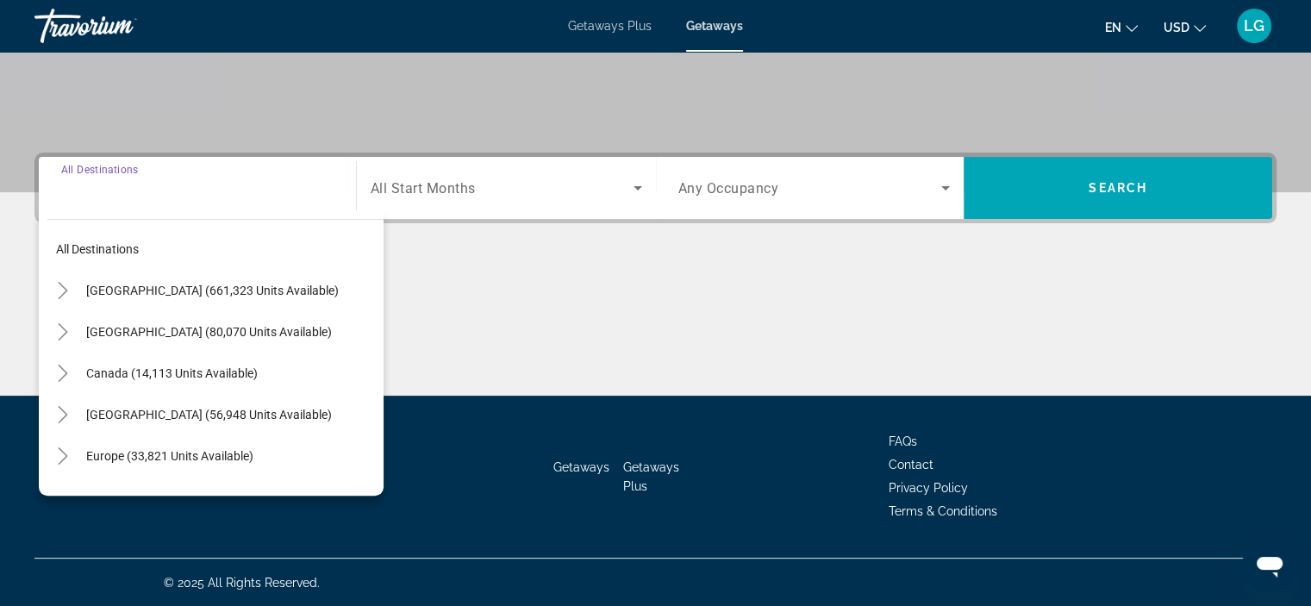
click at [128, 200] on div "Search widget" at bounding box center [197, 188] width 272 height 49
click at [608, 22] on span "Getaways Plus" at bounding box center [610, 26] width 84 height 14
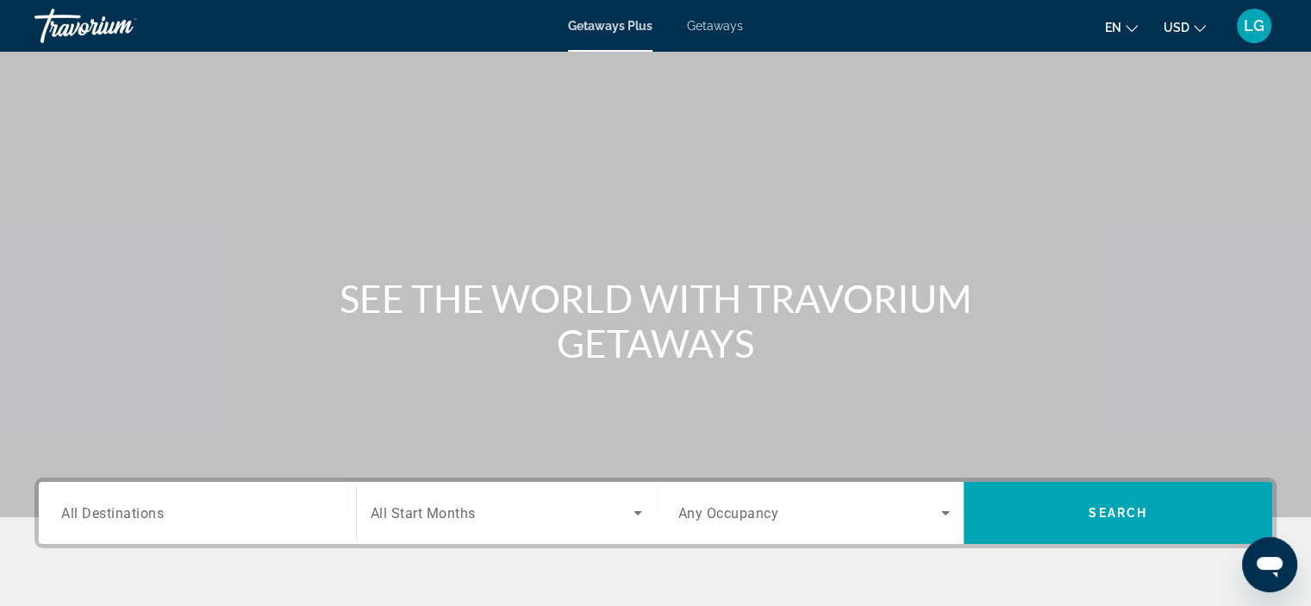
click at [115, 509] on span "All Destinations" at bounding box center [112, 512] width 103 height 16
click at [115, 509] on input "Destination All Destinations" at bounding box center [197, 513] width 272 height 21
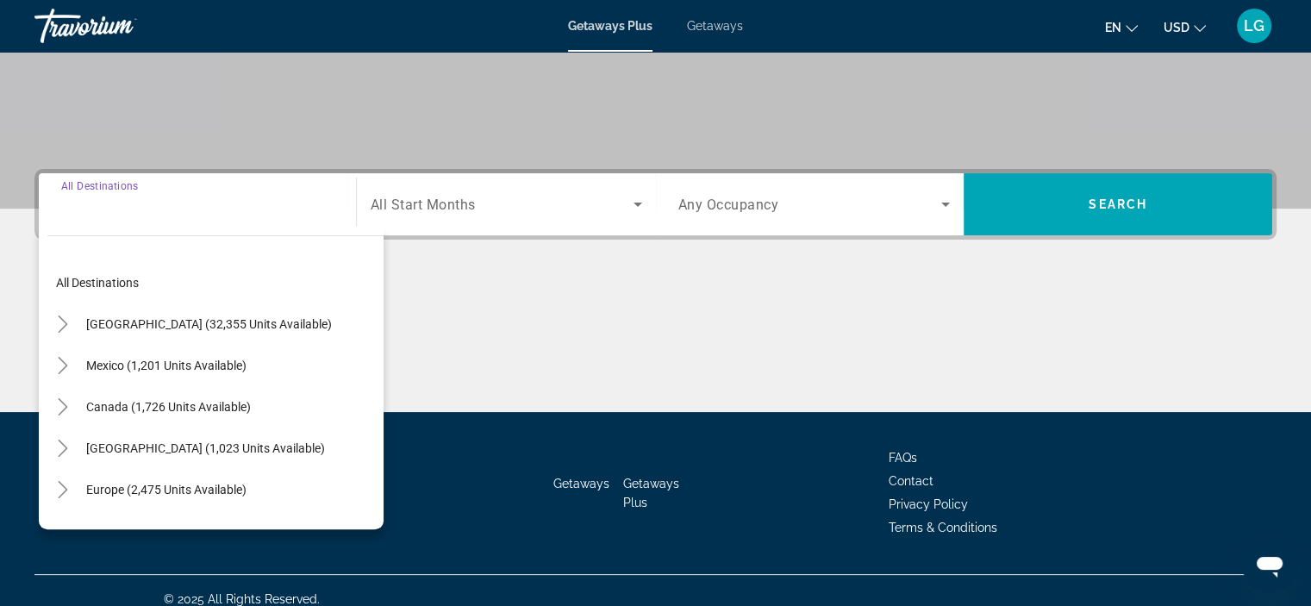
scroll to position [325, 0]
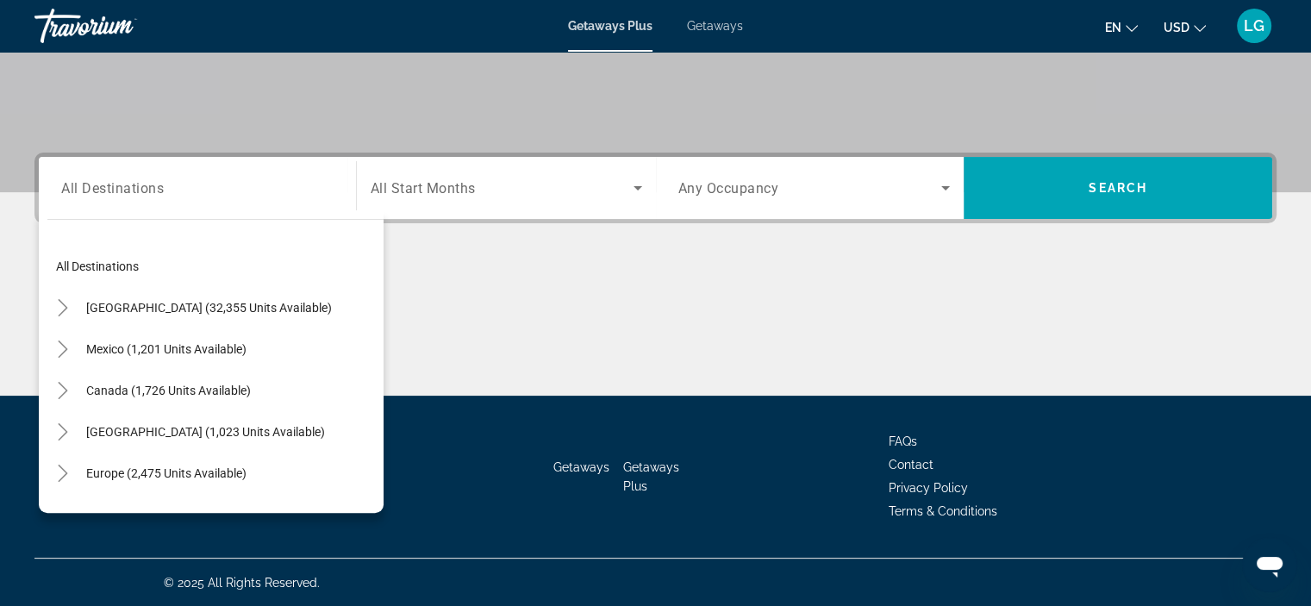
click at [141, 203] on div "Search widget" at bounding box center [197, 188] width 272 height 49
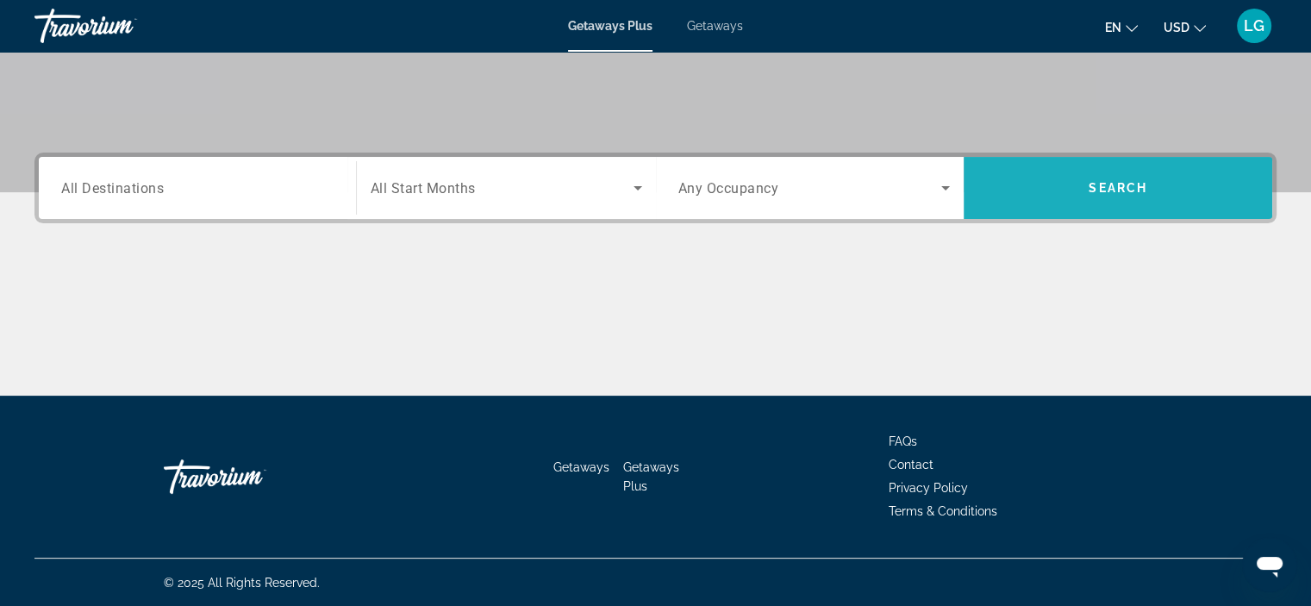
click at [1125, 181] on span "Search" at bounding box center [1117, 188] width 59 height 14
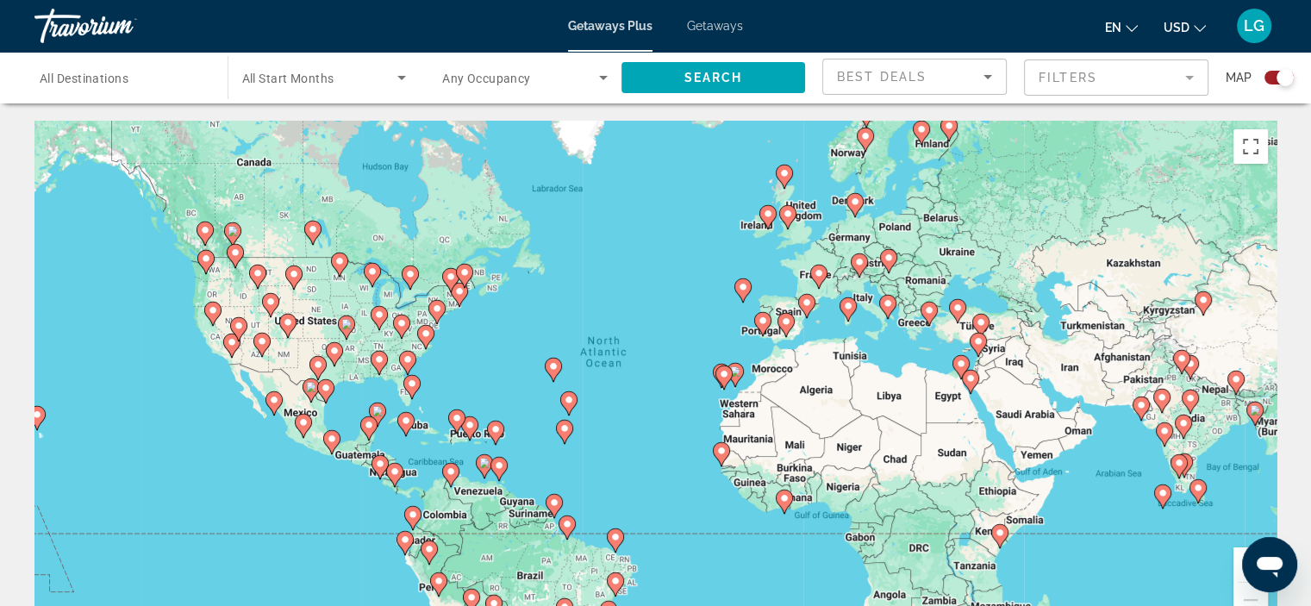
click at [1269, 82] on div "Search widget" at bounding box center [1278, 78] width 29 height 14
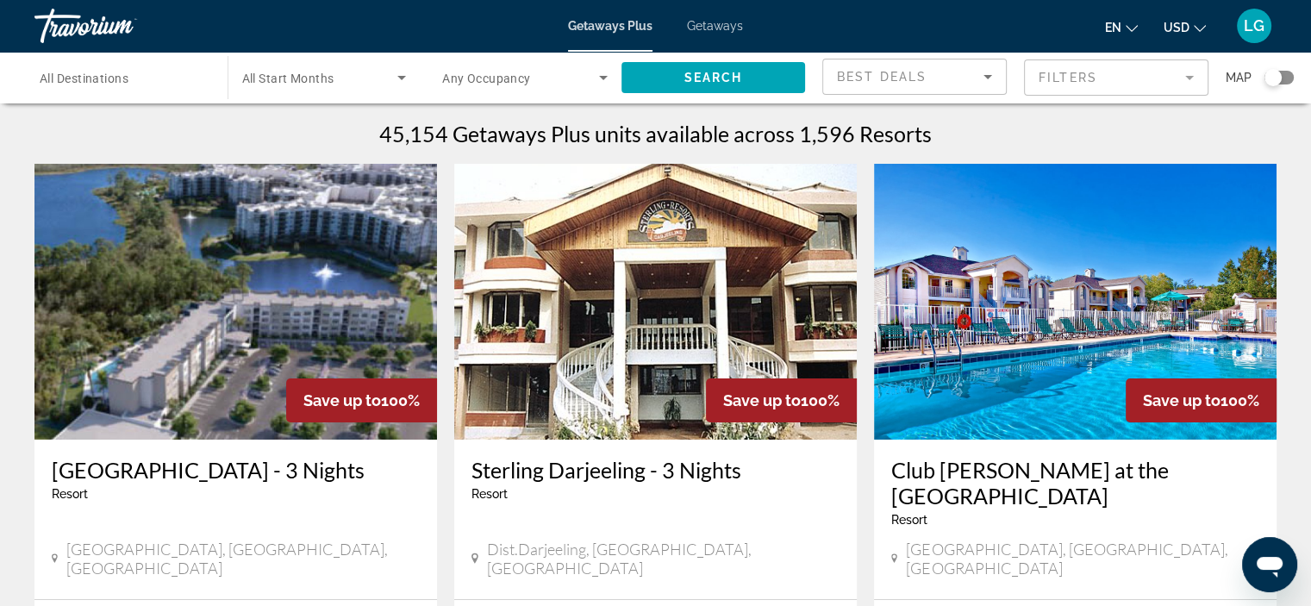
click at [174, 75] on input "Destination All Destinations" at bounding box center [122, 78] width 165 height 21
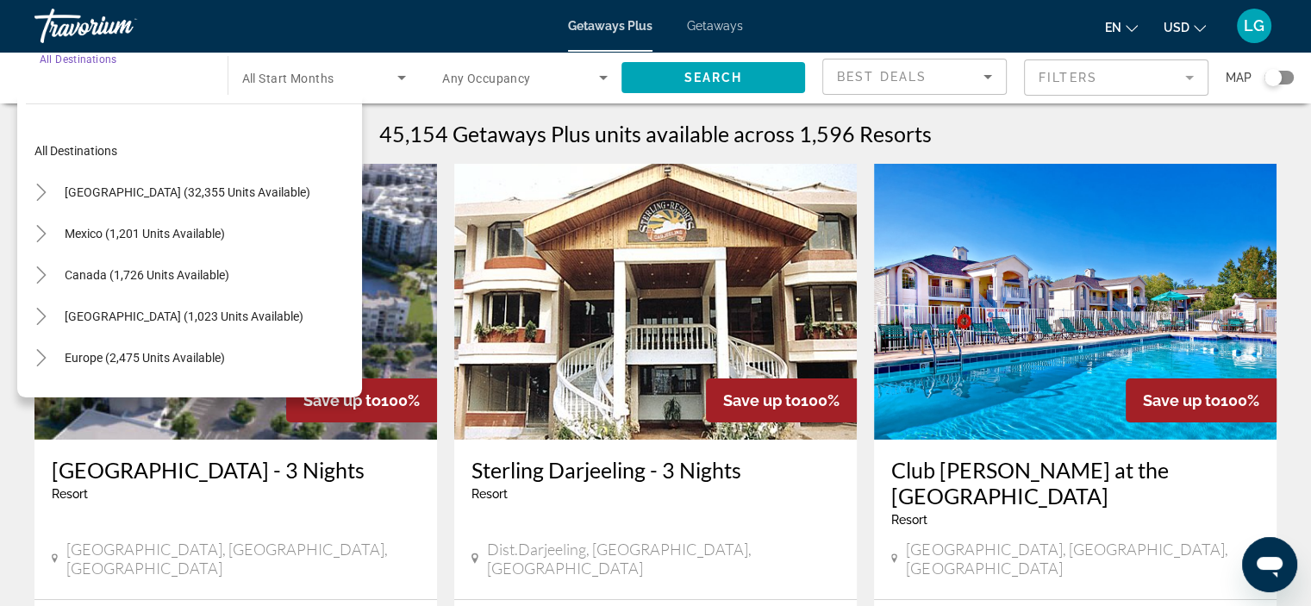
click at [138, 80] on input "Destination All Destinations" at bounding box center [122, 78] width 165 height 21
click at [1112, 74] on mat-form-field "Filters" at bounding box center [1116, 77] width 184 height 36
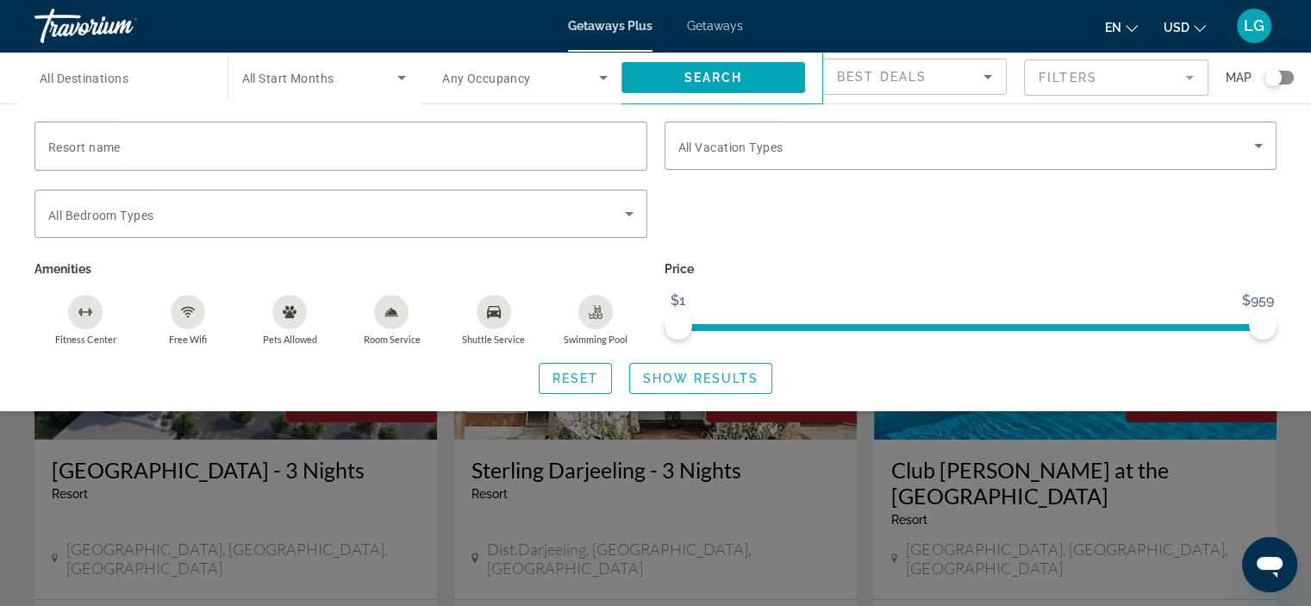
click at [349, 147] on input "Resort name" at bounding box center [340, 146] width 585 height 21
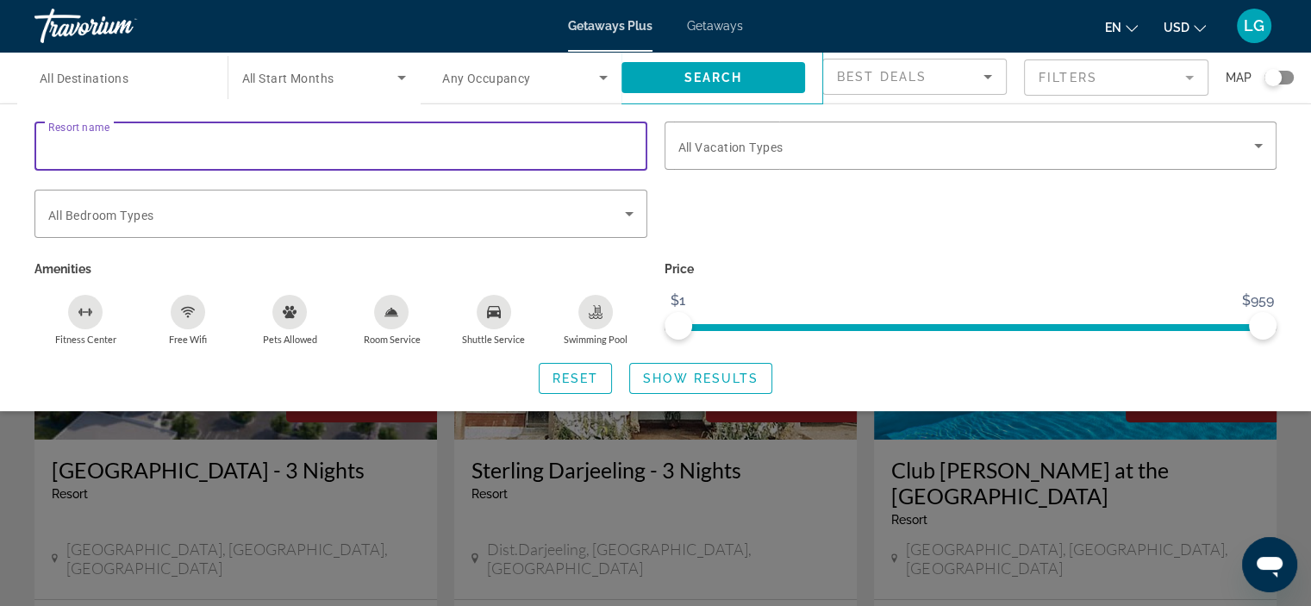
click at [349, 147] on input "Resort name" at bounding box center [340, 146] width 585 height 21
type input "*****"
click at [910, 140] on span "Search widget" at bounding box center [966, 145] width 577 height 21
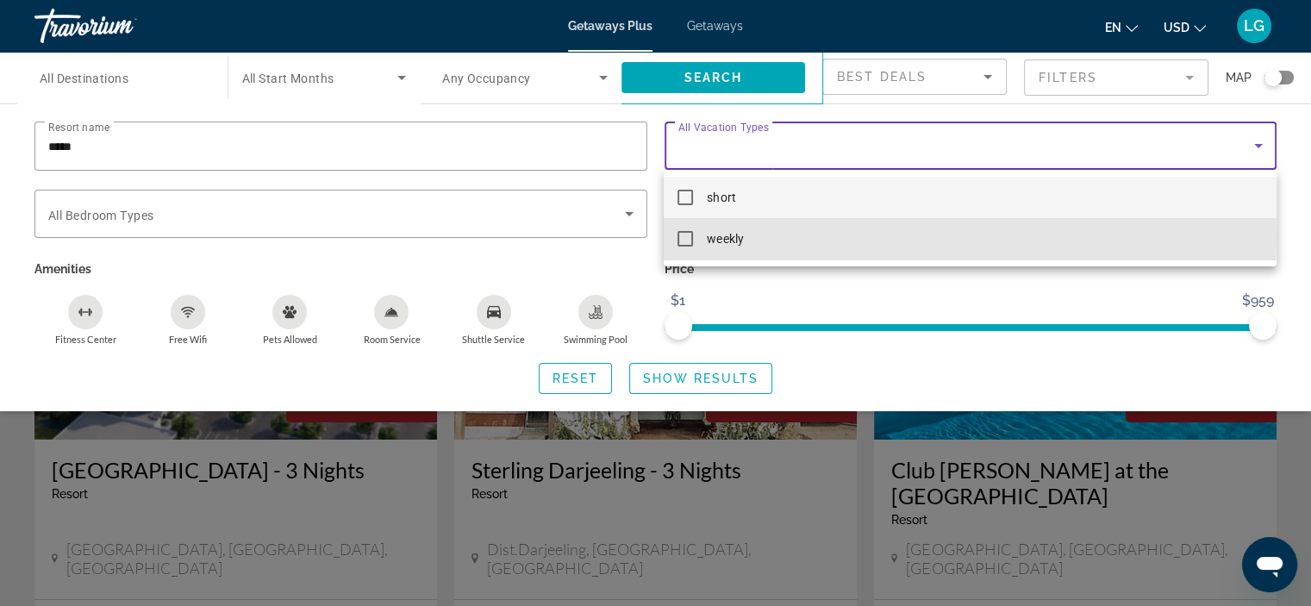
click at [729, 237] on span "weekly" at bounding box center [725, 238] width 36 height 21
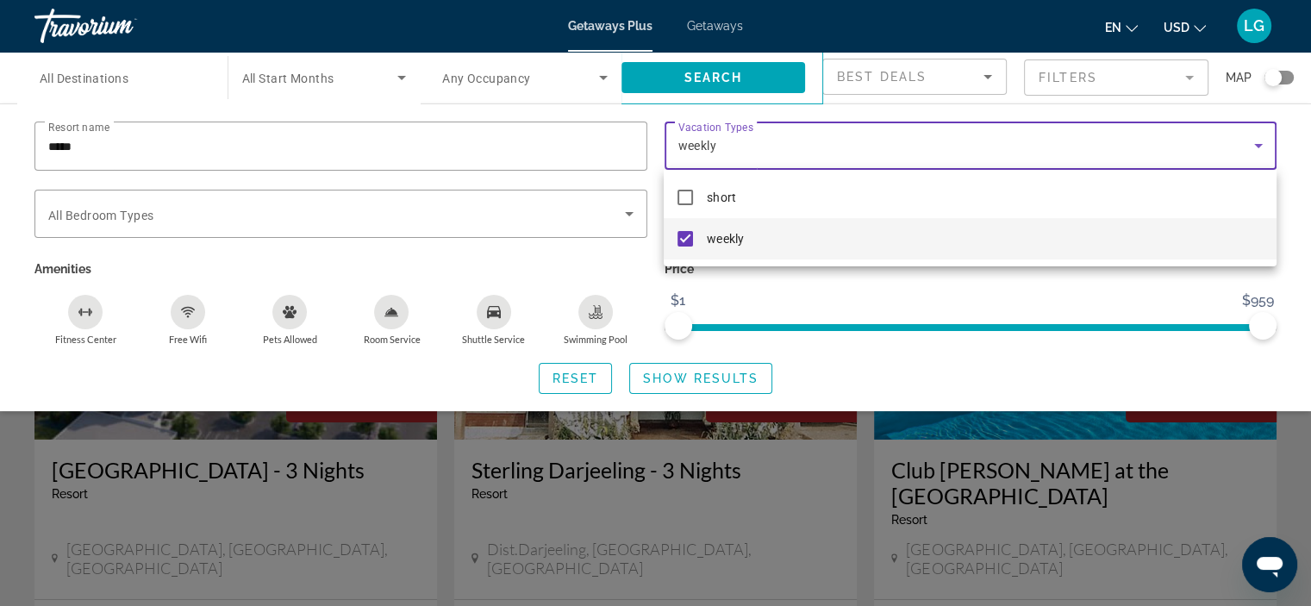
click at [564, 382] on div at bounding box center [655, 303] width 1311 height 606
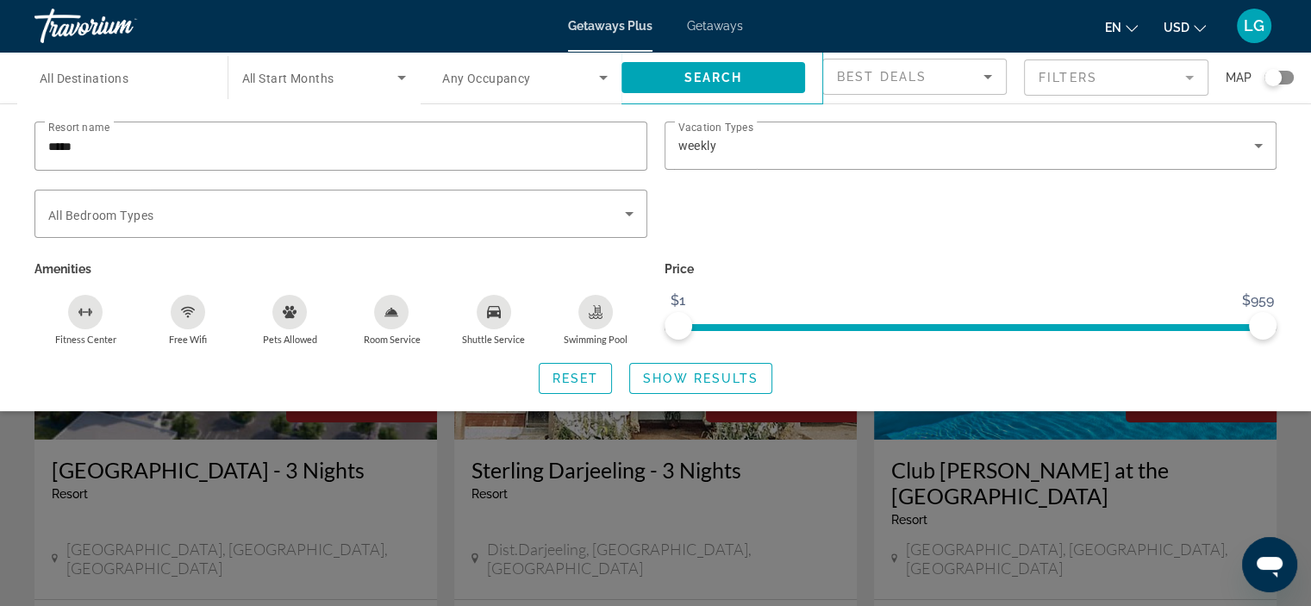
click at [718, 376] on span "Show Results" at bounding box center [700, 378] width 115 height 14
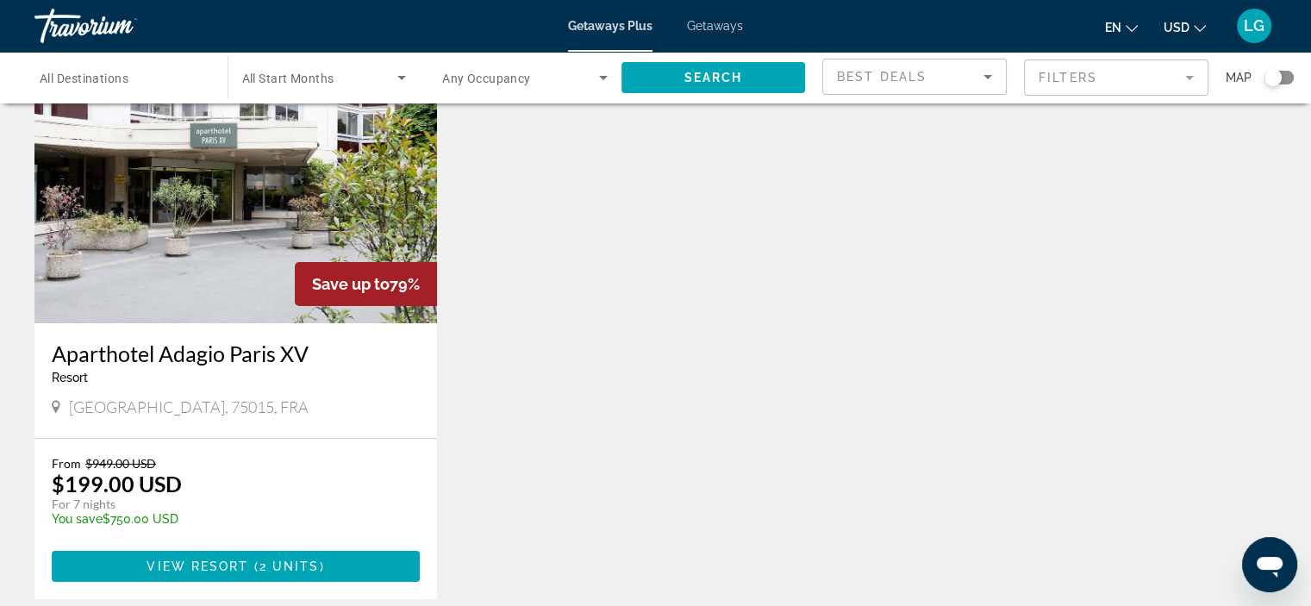
scroll to position [113, 0]
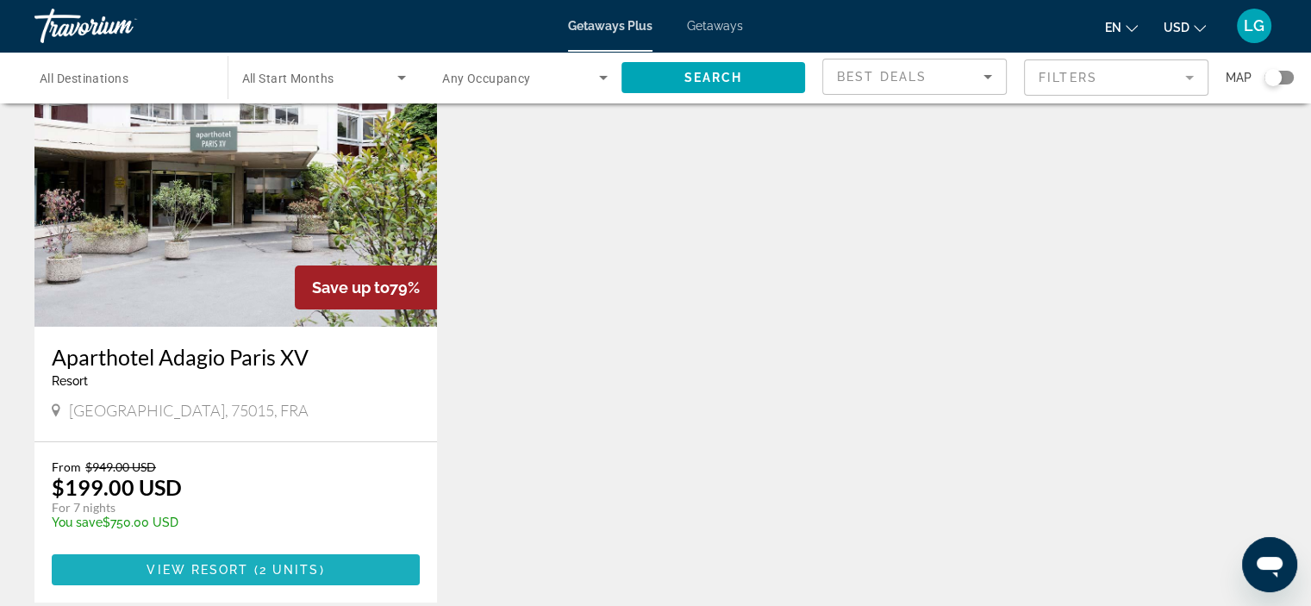
click at [209, 564] on span "View Resort" at bounding box center [198, 570] width 102 height 14
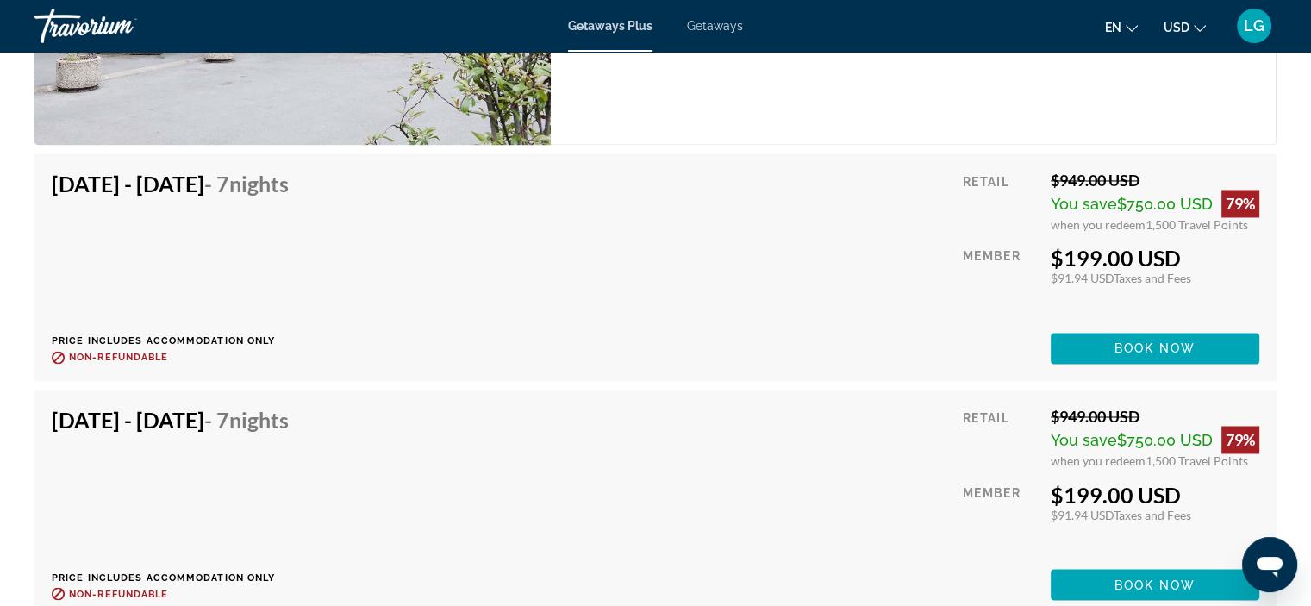
scroll to position [2734, 0]
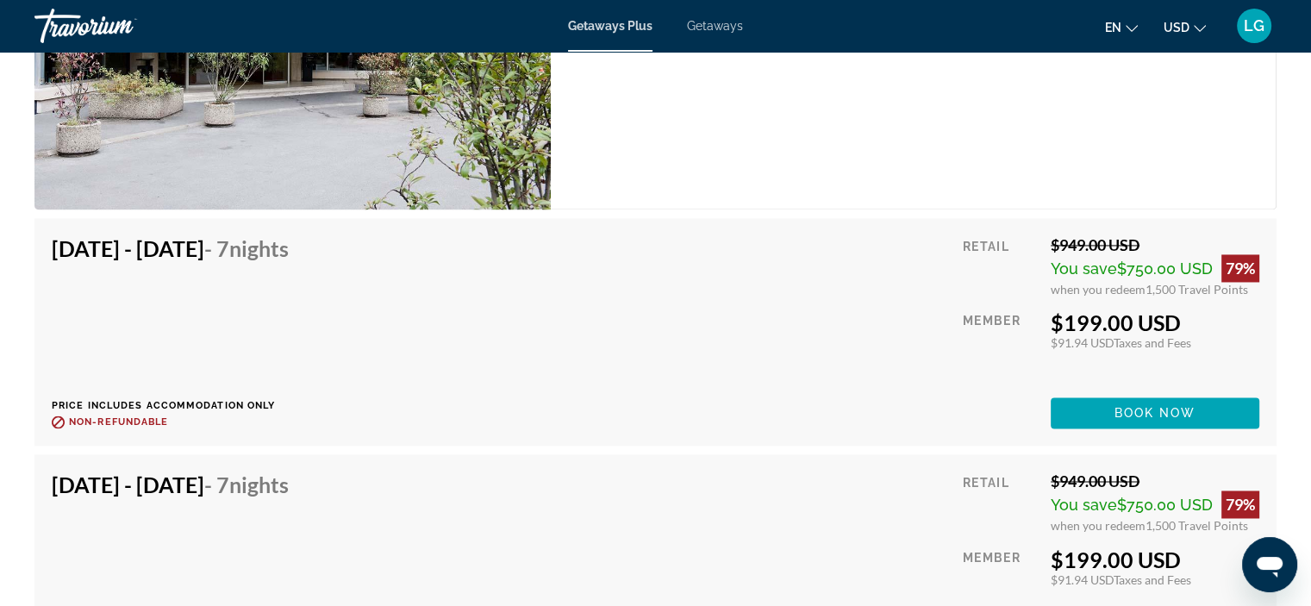
click at [1156, 406] on span "Book now" at bounding box center [1155, 413] width 82 height 14
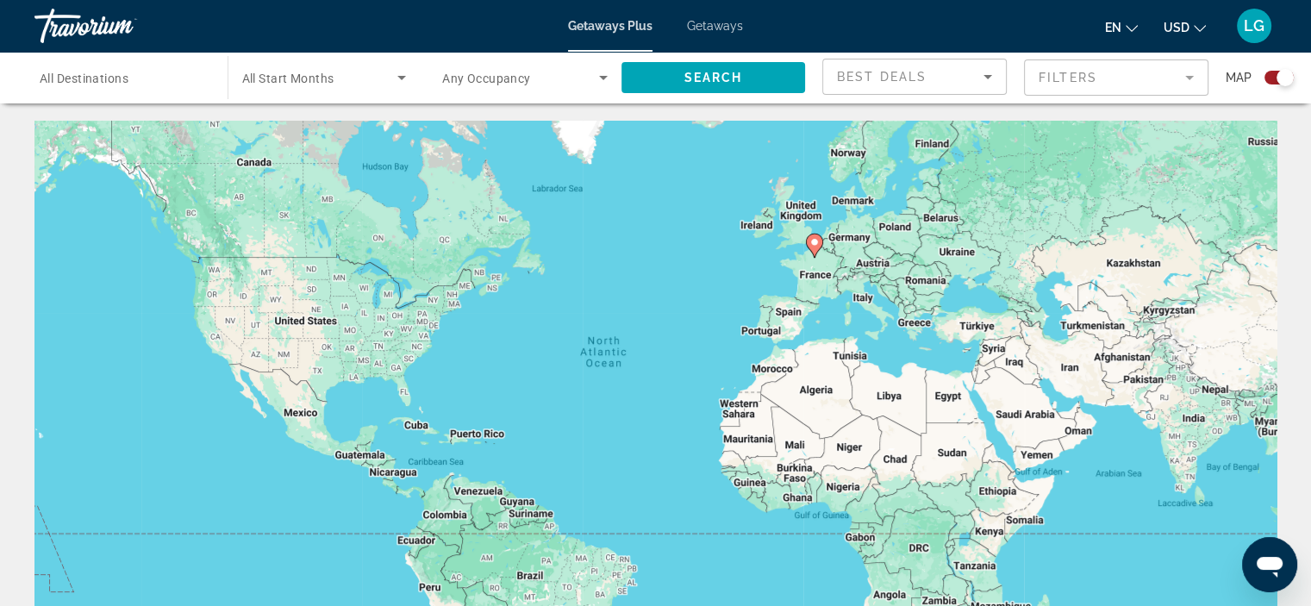
click at [1255, 36] on div "LG" at bounding box center [1254, 26] width 34 height 34
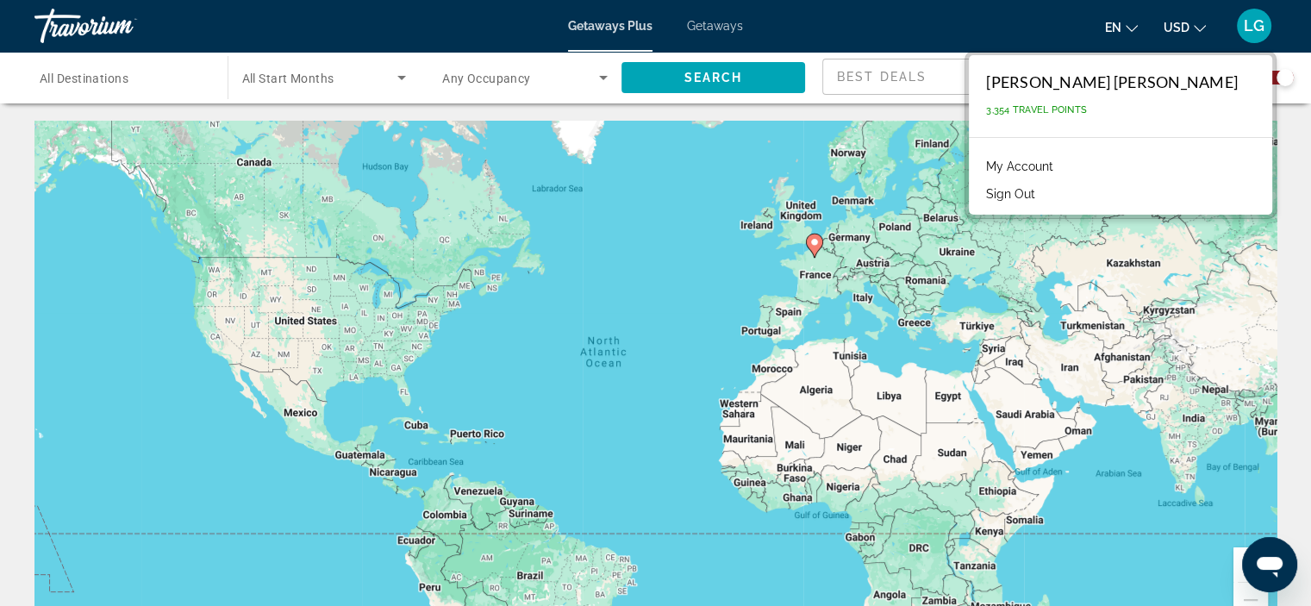
click at [1087, 106] on span "3,354 Travel Points" at bounding box center [1036, 109] width 101 height 11
click at [1062, 168] on link "My Account" at bounding box center [1019, 166] width 84 height 22
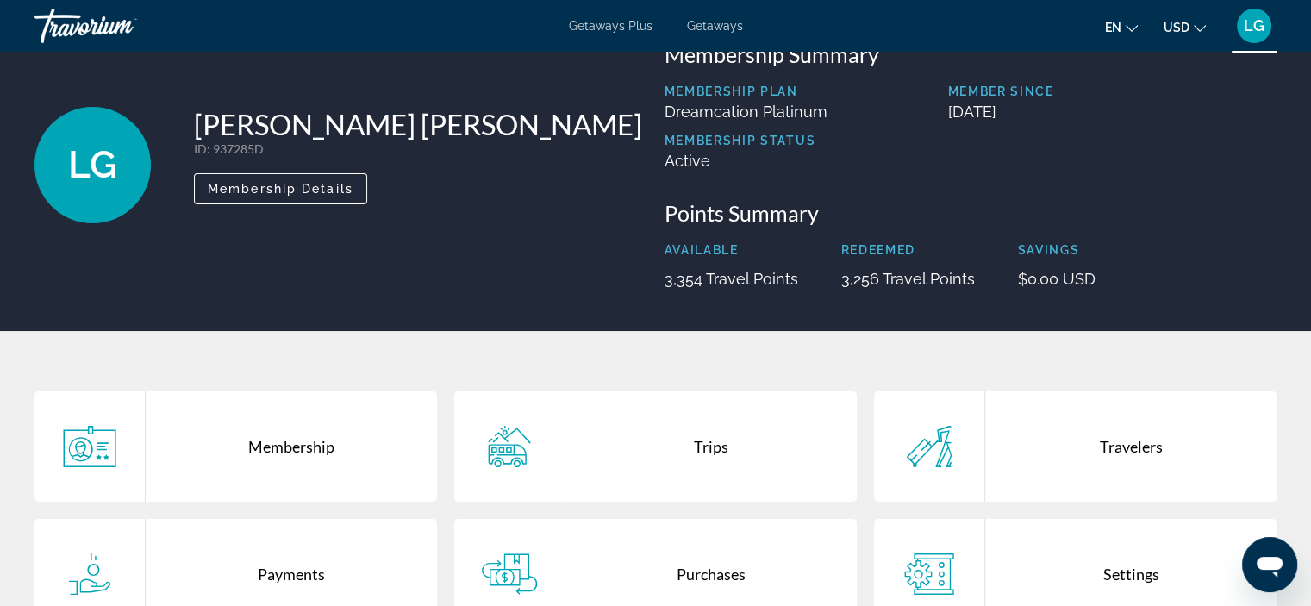
scroll to position [69, 0]
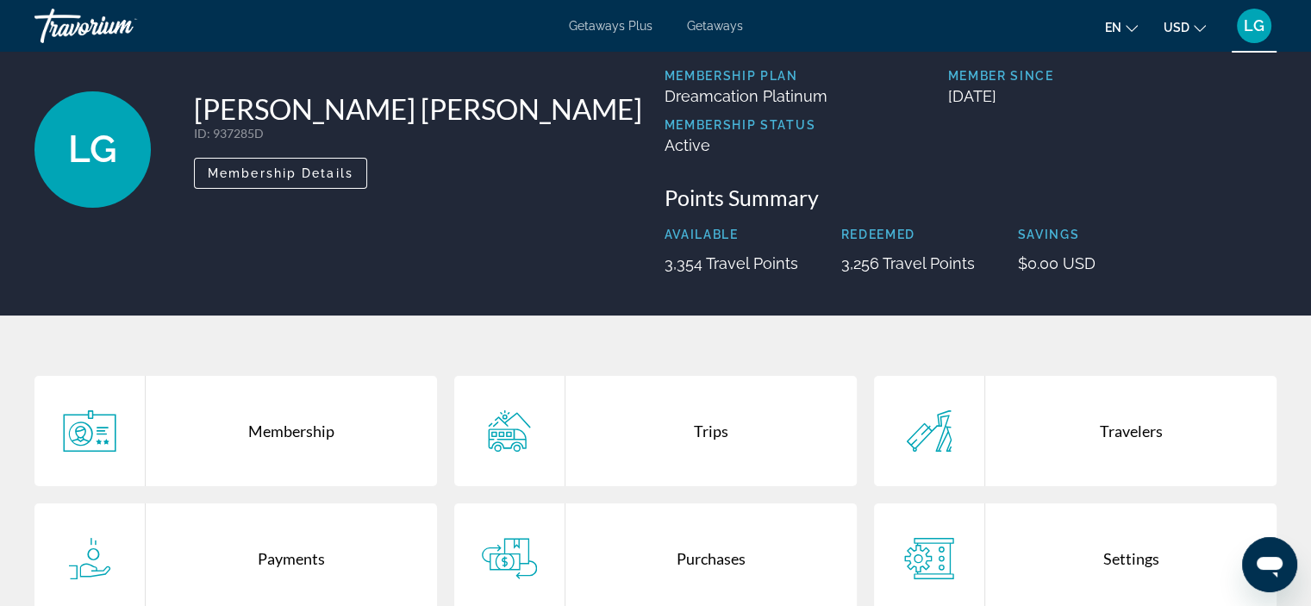
click at [276, 167] on span "Membership Details" at bounding box center [281, 173] width 146 height 14
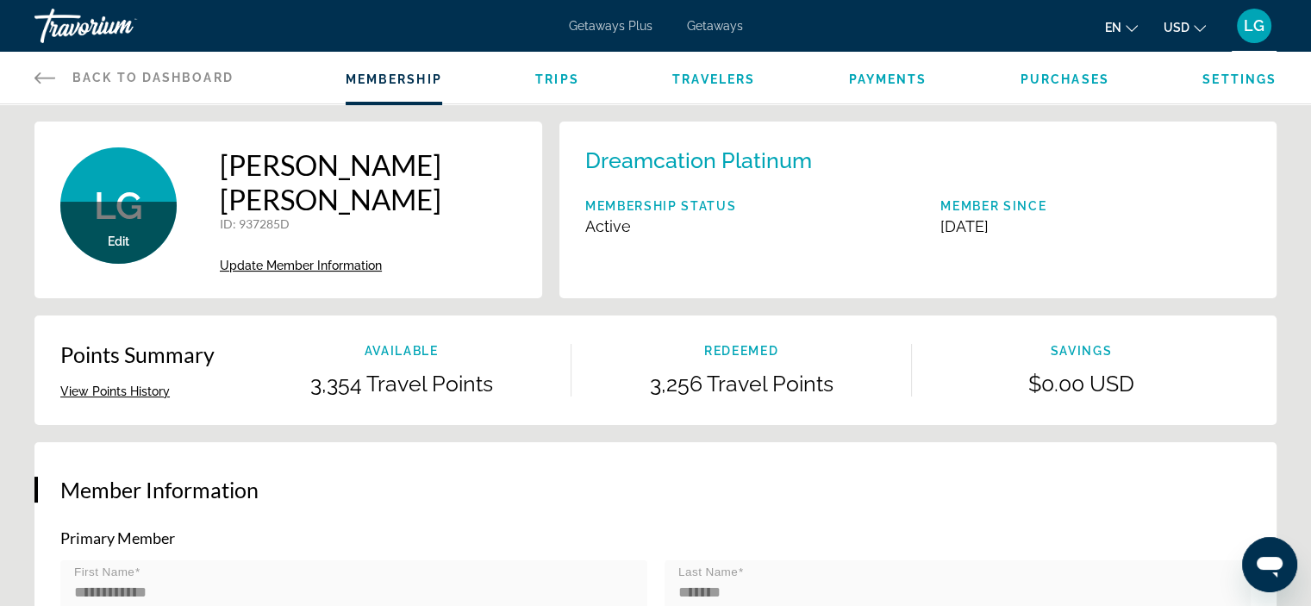
click at [47, 74] on icon "Main content" at bounding box center [44, 77] width 21 height 21
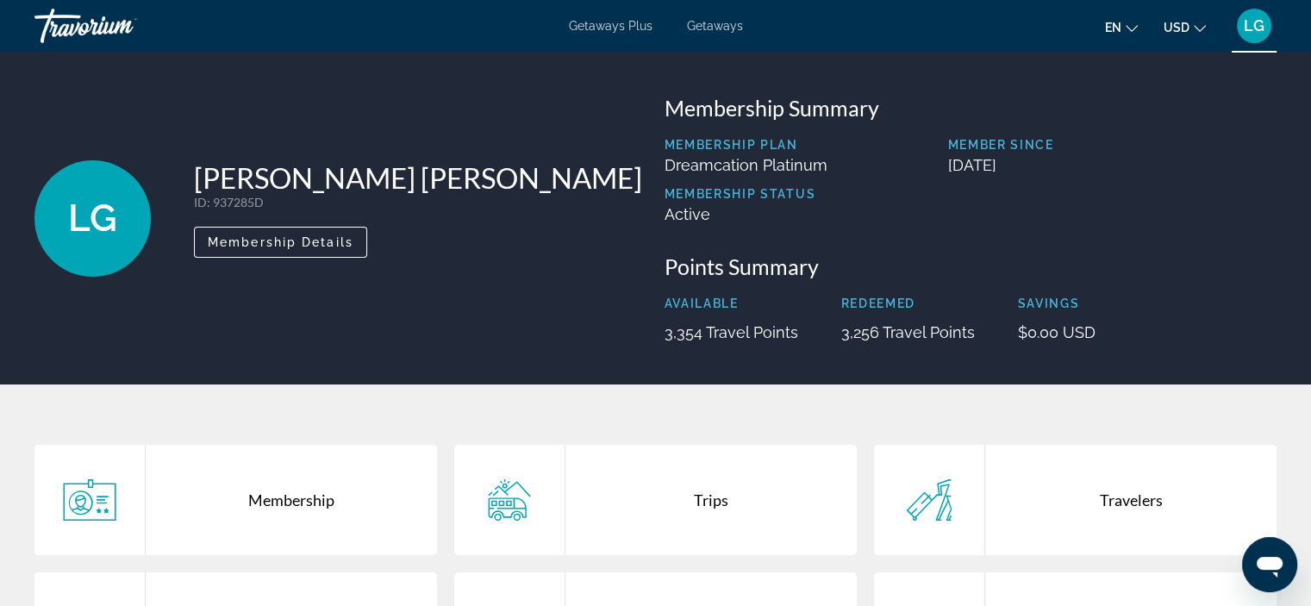
click at [1256, 42] on div "LG" at bounding box center [1254, 26] width 34 height 34
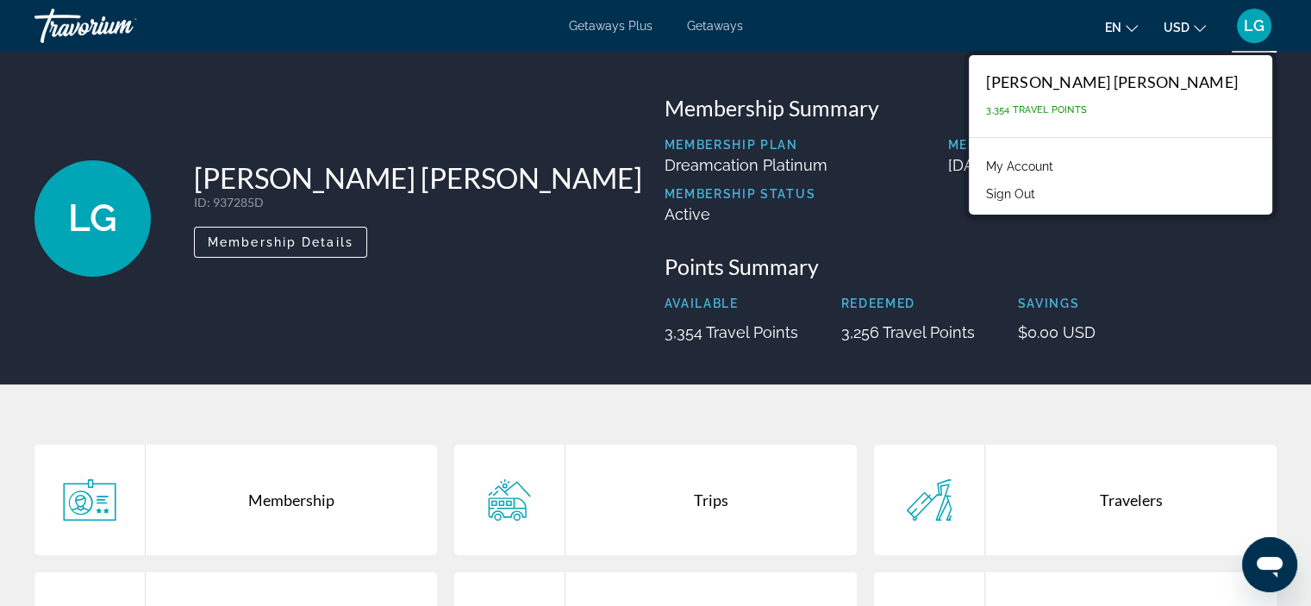
click at [1044, 187] on button "Sign Out" at bounding box center [1010, 194] width 66 height 22
